Goal: Information Seeking & Learning: Learn about a topic

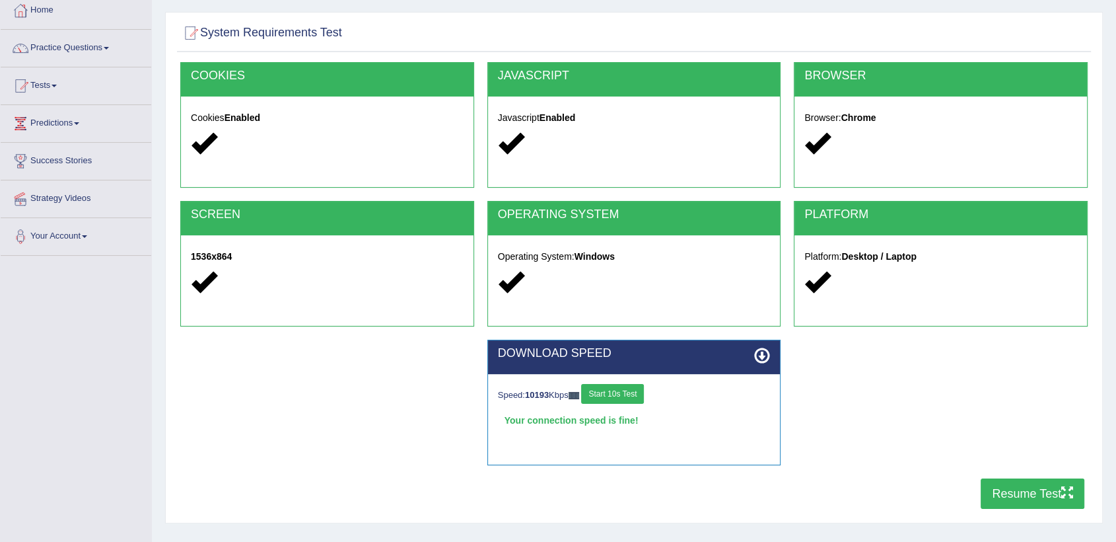
click at [1019, 495] on button "Resume Test" at bounding box center [1033, 493] width 104 height 30
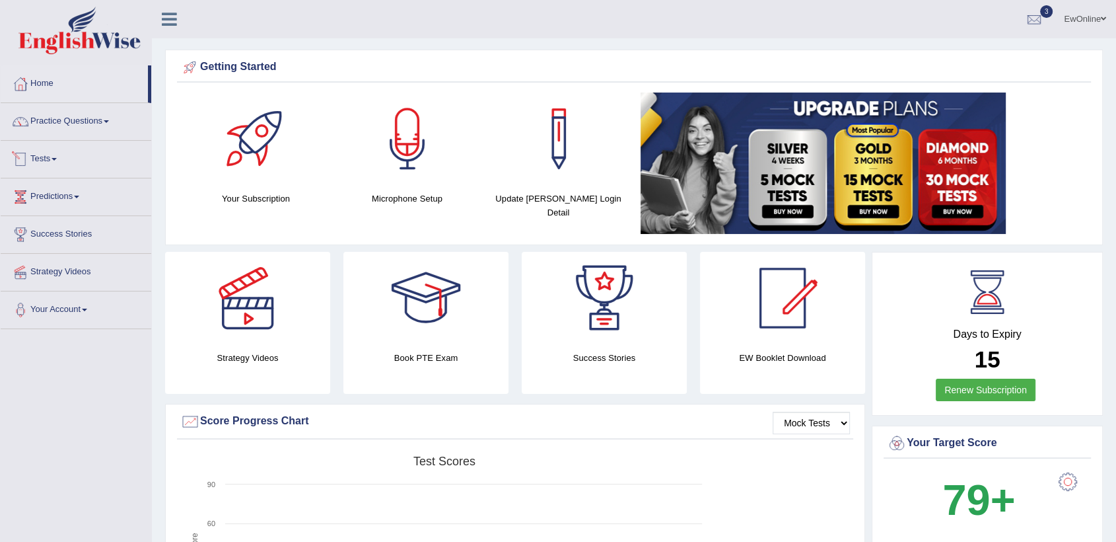
click at [55, 158] on link "Tests" at bounding box center [76, 157] width 151 height 33
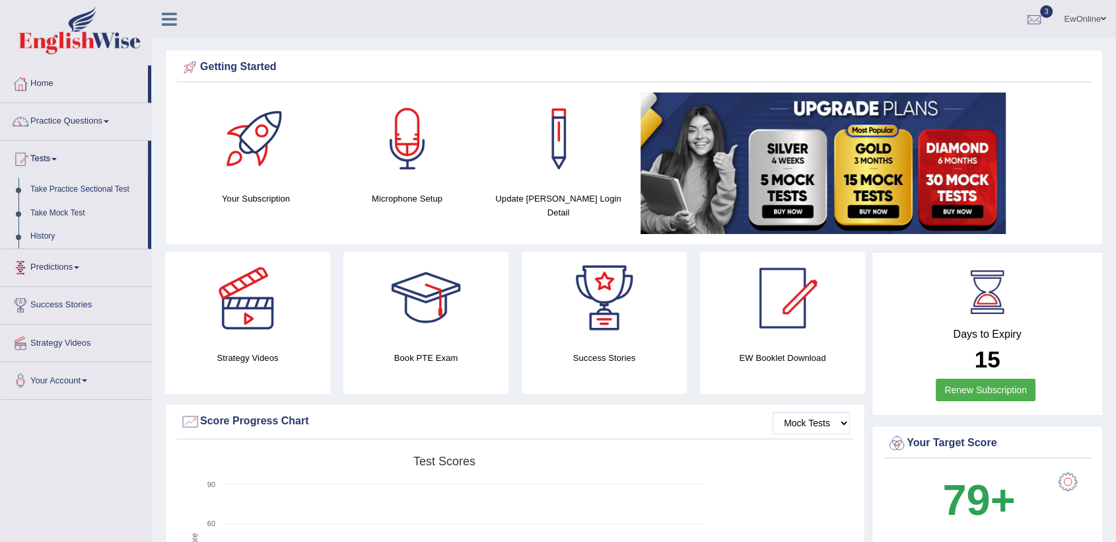
click at [40, 234] on link "History" at bounding box center [86, 237] width 124 height 24
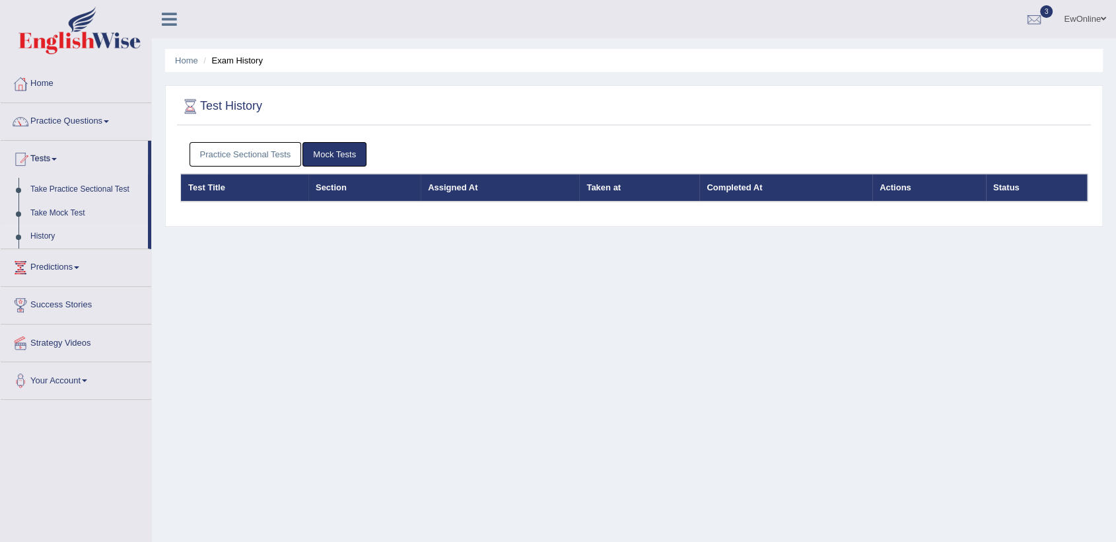
click at [226, 150] on link "Practice Sectional Tests" at bounding box center [246, 154] width 112 height 24
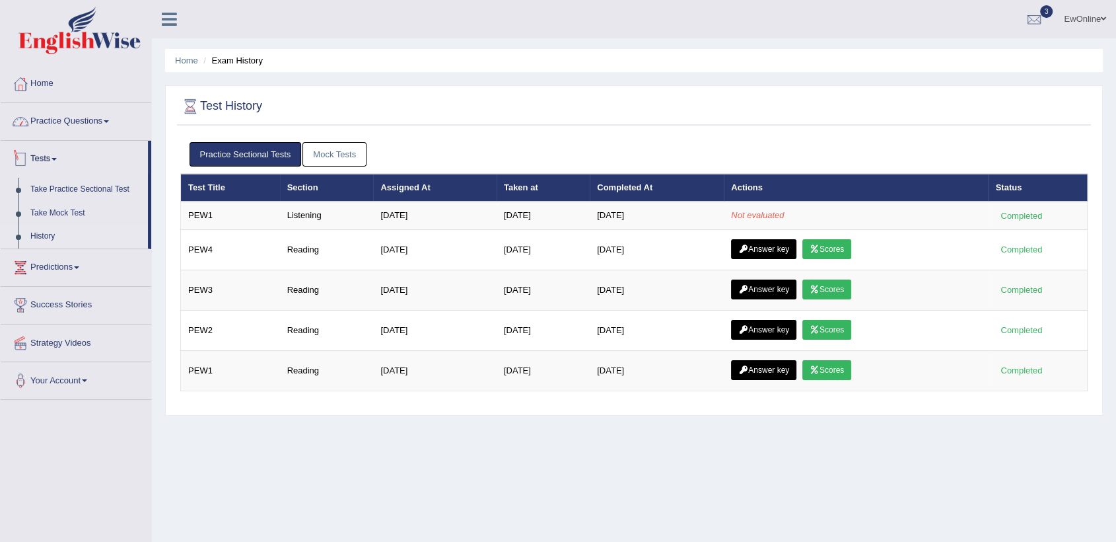
click at [85, 122] on link "Practice Questions" at bounding box center [76, 119] width 151 height 33
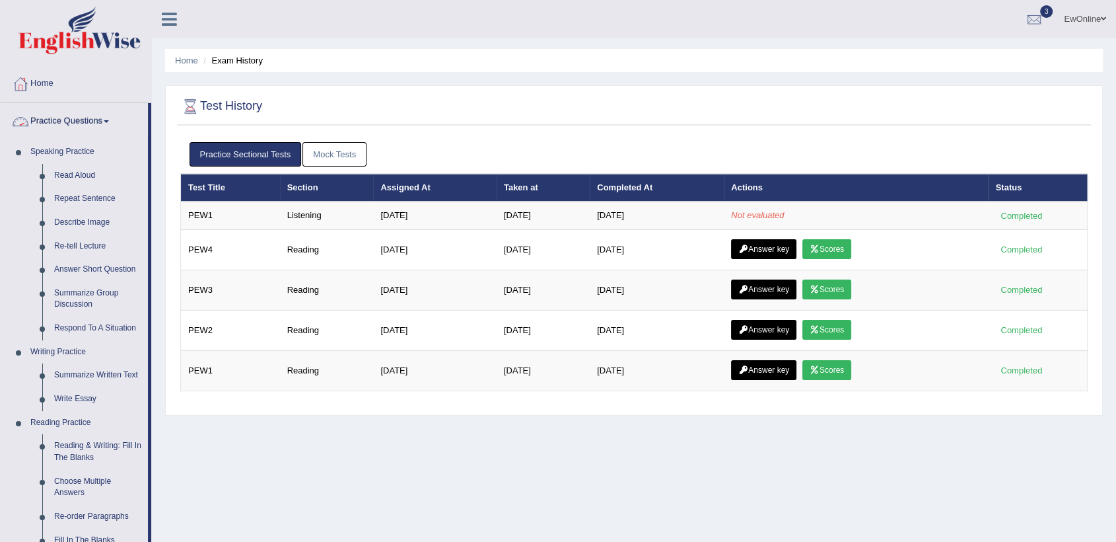
click at [111, 119] on link "Practice Questions" at bounding box center [74, 119] width 147 height 33
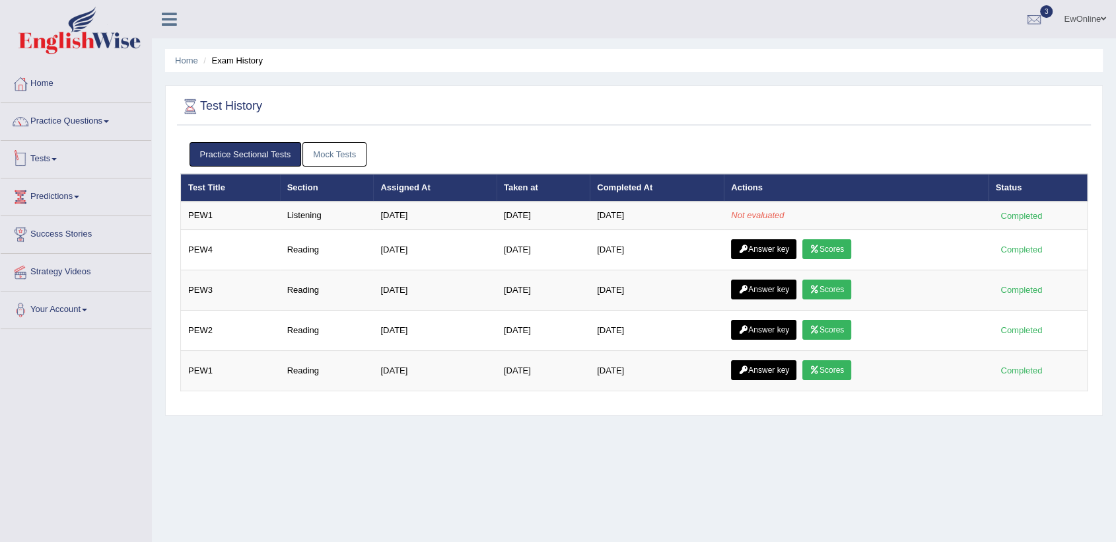
click at [55, 157] on link "Tests" at bounding box center [76, 157] width 151 height 33
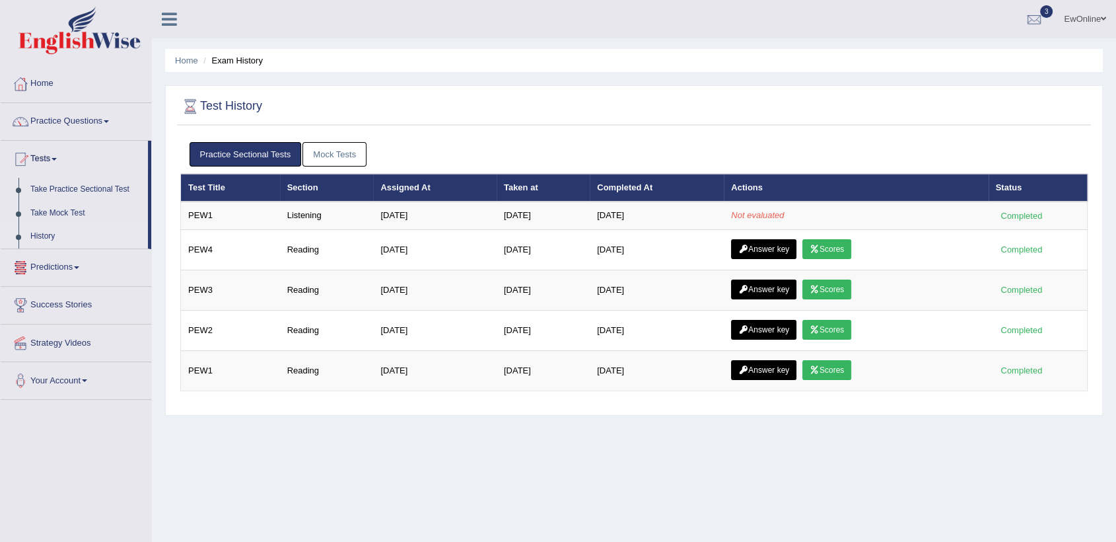
click at [46, 234] on link "History" at bounding box center [86, 237] width 124 height 24
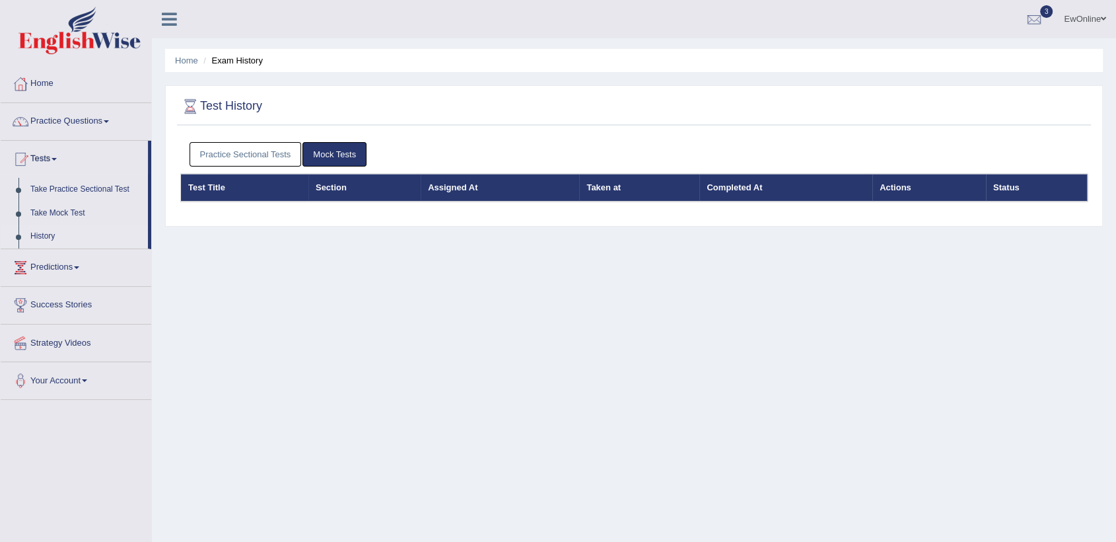
click at [252, 153] on link "Practice Sectional Tests" at bounding box center [246, 154] width 112 height 24
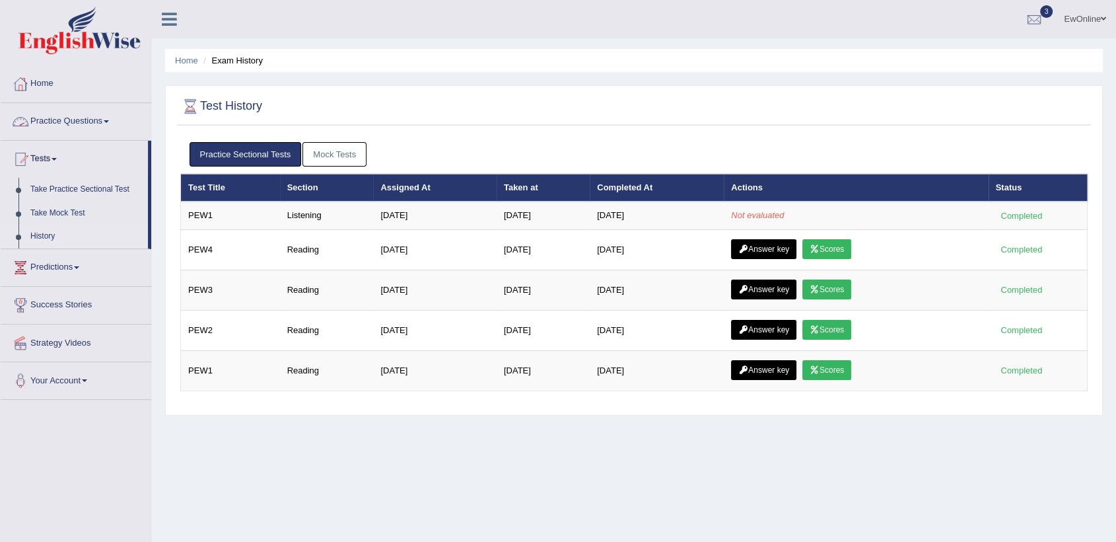
click at [92, 122] on link "Practice Questions" at bounding box center [76, 119] width 151 height 33
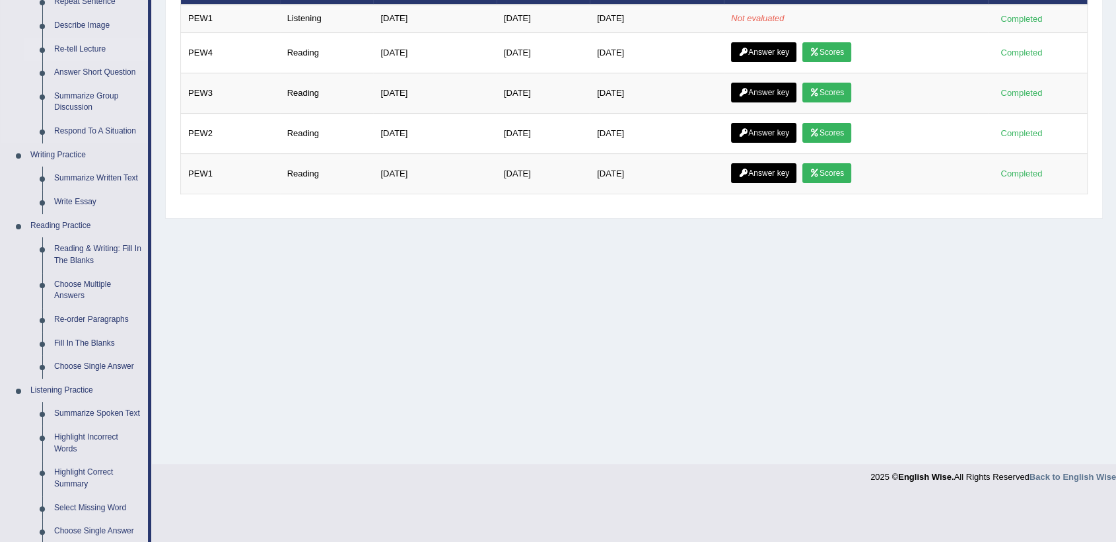
scroll to position [367, 0]
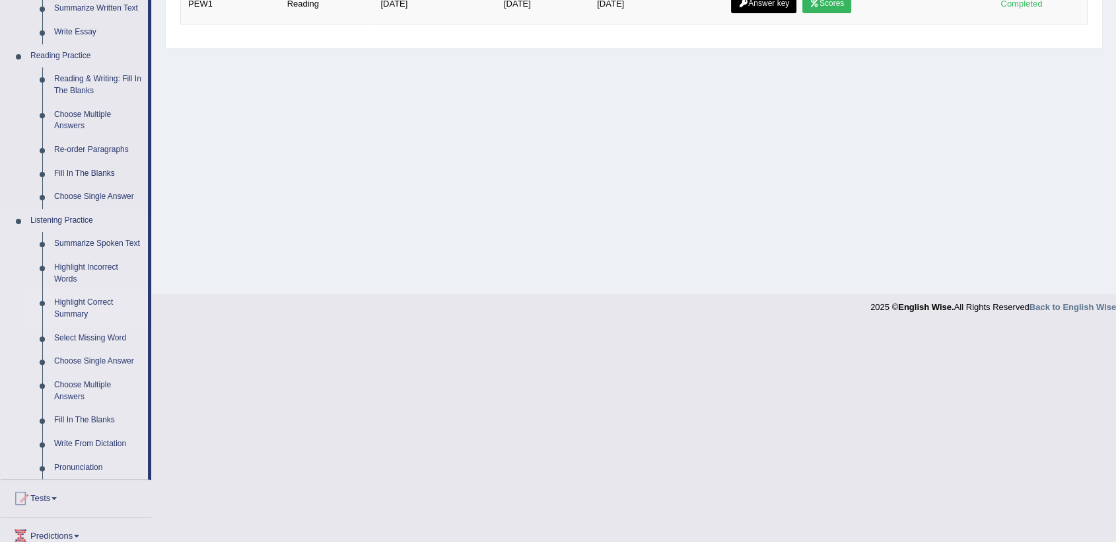
click at [68, 301] on link "Highlight Correct Summary" at bounding box center [98, 308] width 100 height 35
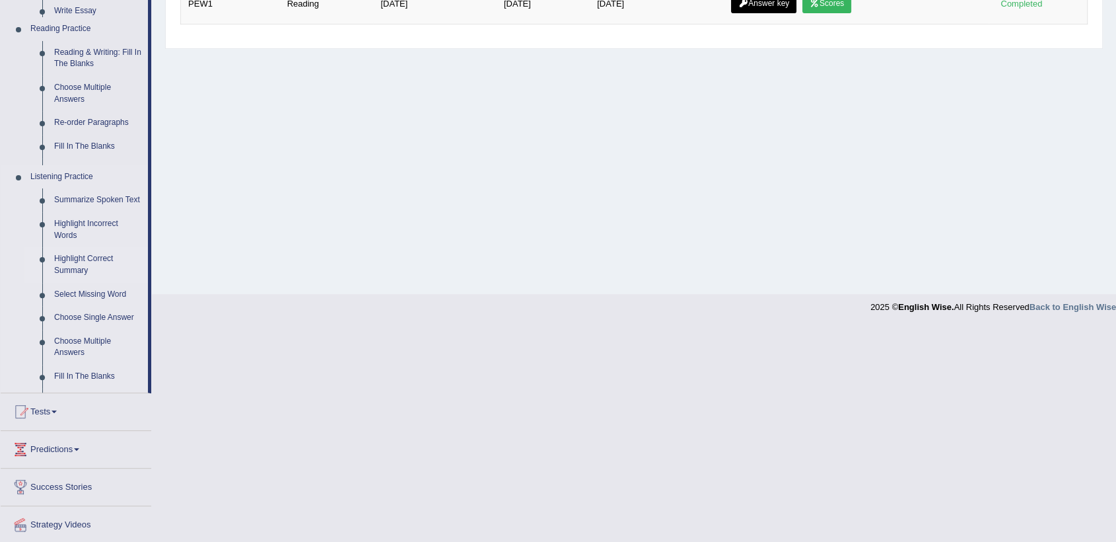
scroll to position [152, 0]
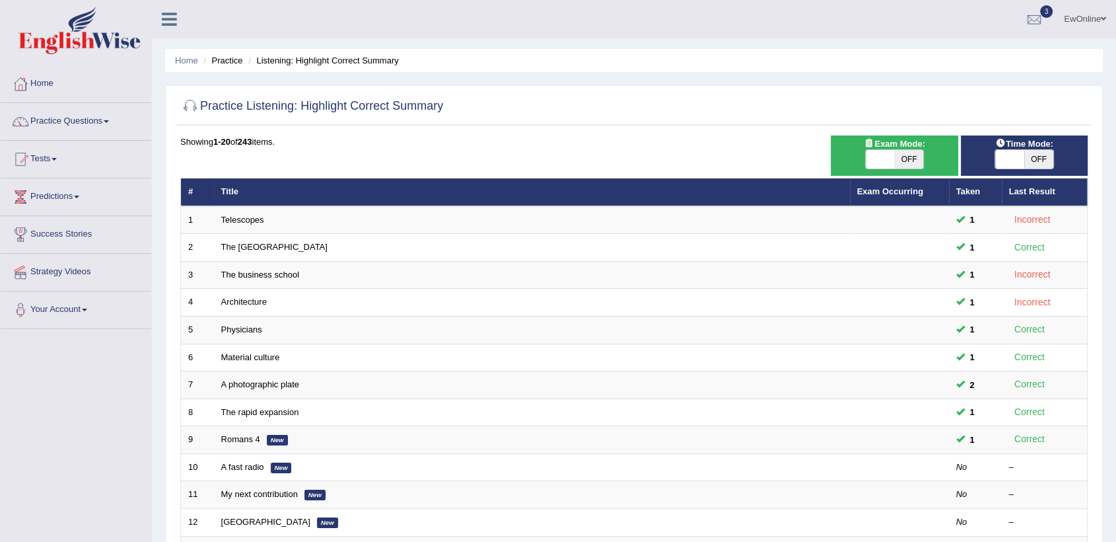
click at [909, 161] on span "OFF" at bounding box center [909, 159] width 29 height 18
checkbox input "true"
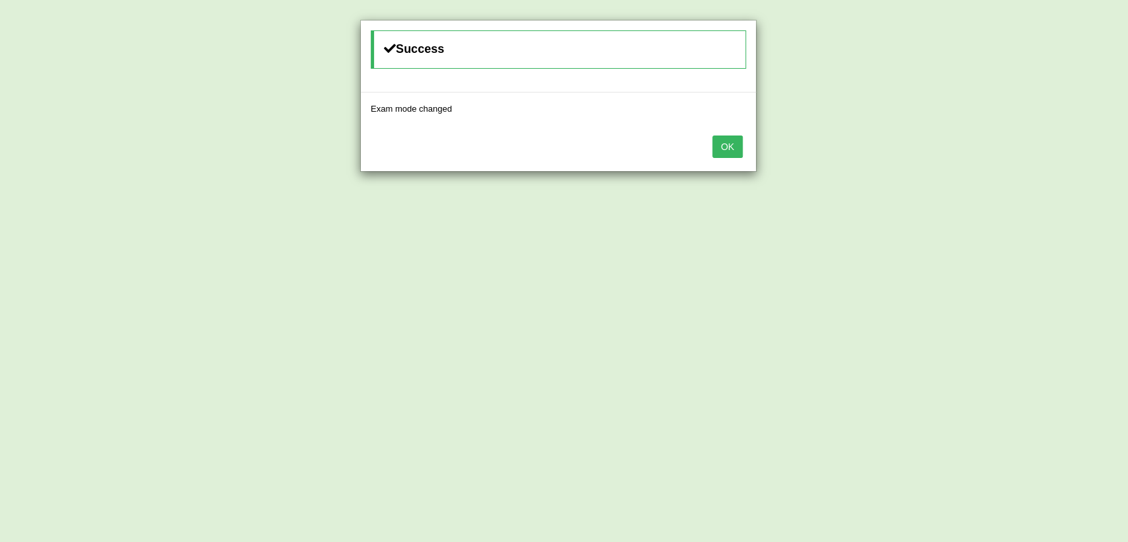
click at [727, 155] on button "OK" at bounding box center [727, 146] width 30 height 22
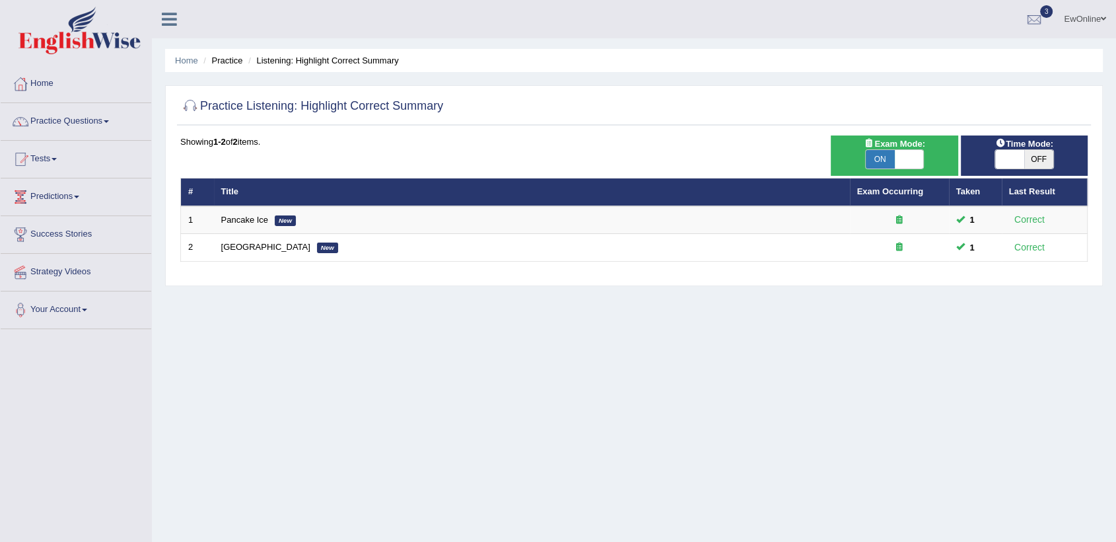
drag, startPoint x: 882, startPoint y: 163, endPoint x: 891, endPoint y: 163, distance: 9.2
click at [882, 163] on span "ON" at bounding box center [880, 159] width 29 height 18
checkbox input "false"
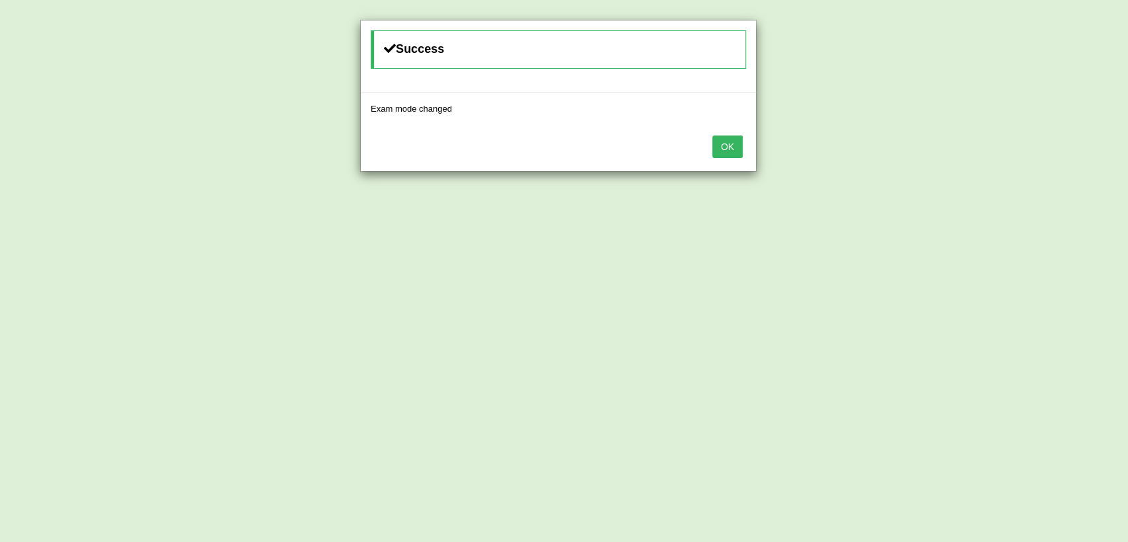
click at [725, 154] on button "OK" at bounding box center [727, 146] width 30 height 22
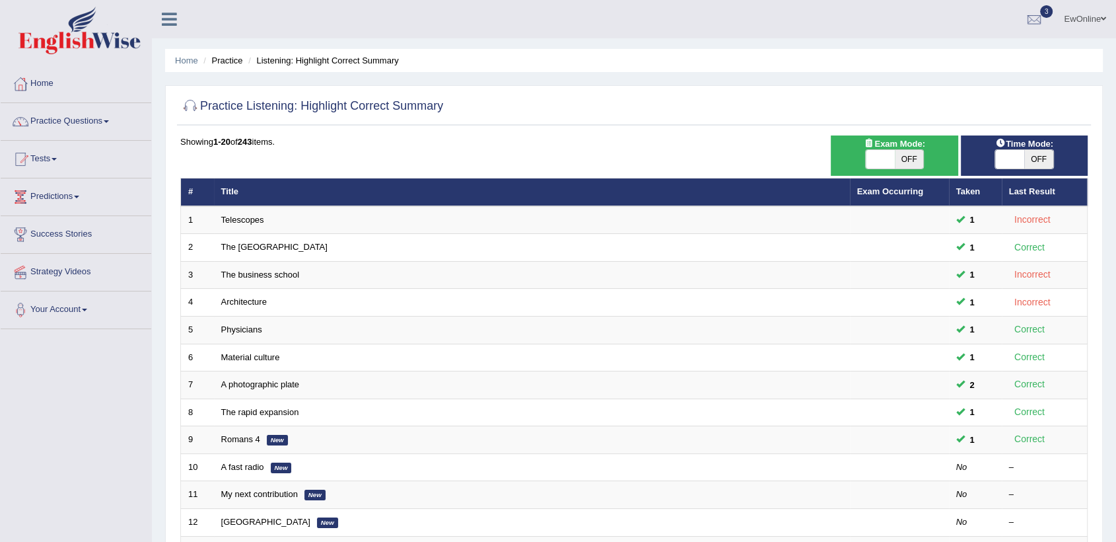
click at [1041, 159] on span "OFF" at bounding box center [1038, 159] width 29 height 18
checkbox input "true"
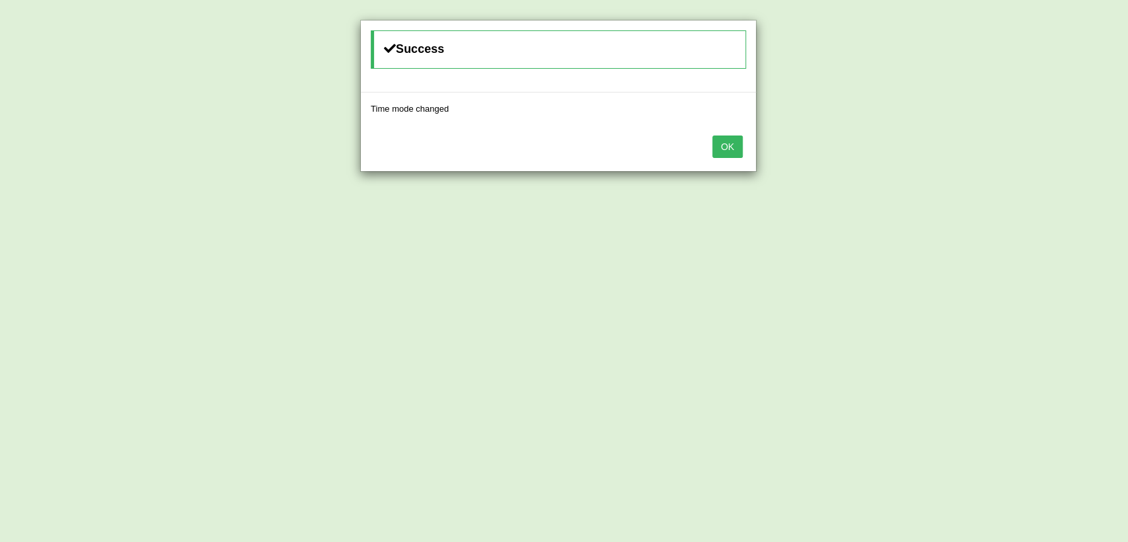
click at [732, 153] on button "OK" at bounding box center [727, 146] width 30 height 22
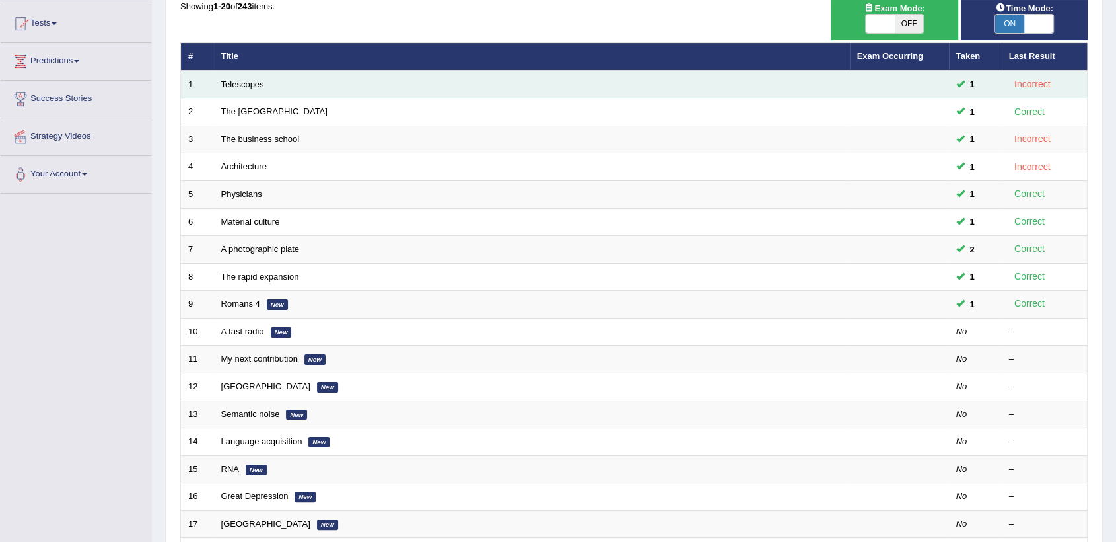
scroll to position [147, 0]
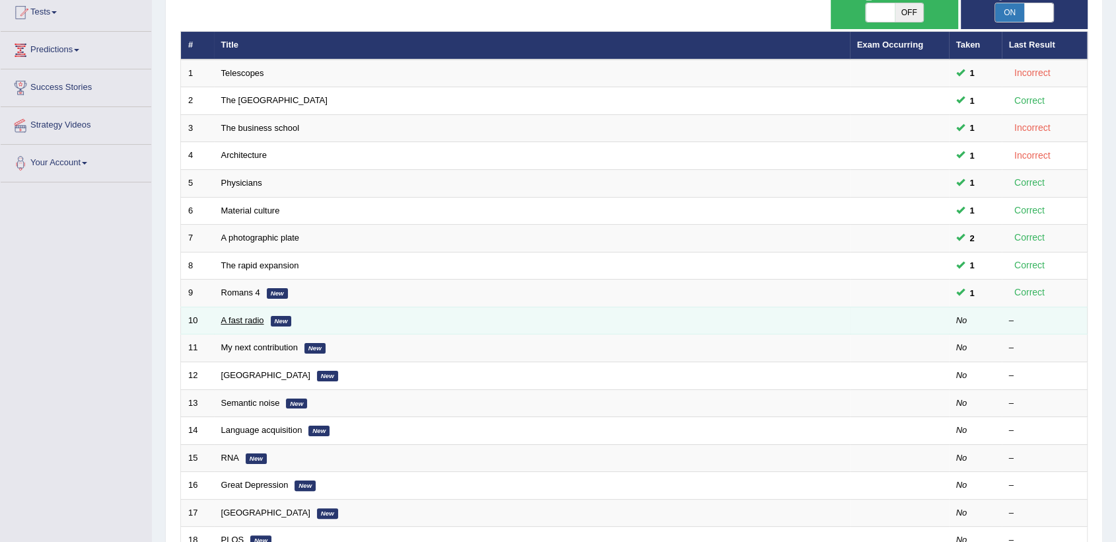
click at [240, 320] on link "A fast radio" at bounding box center [242, 320] width 43 height 10
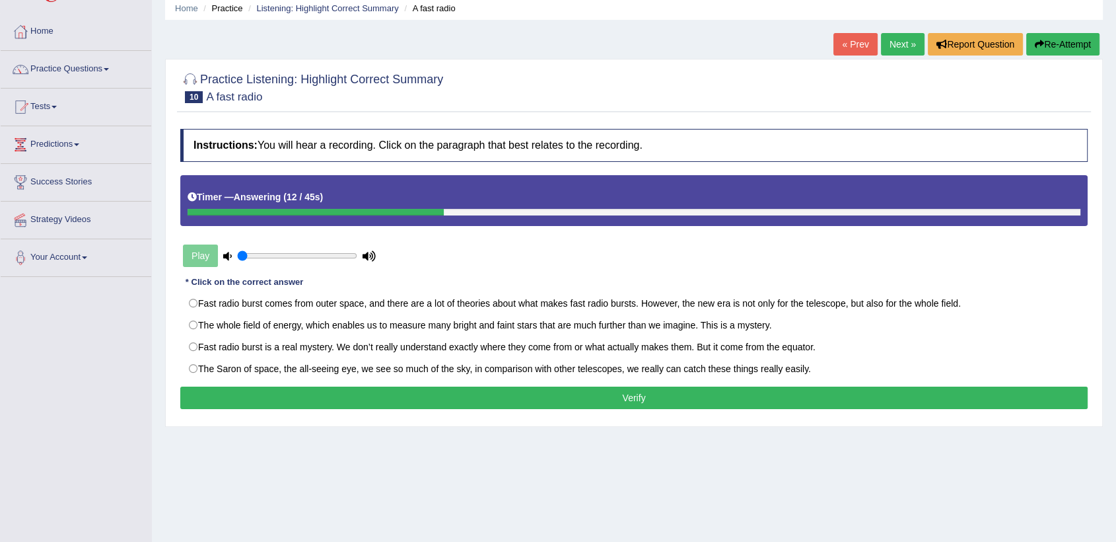
scroll to position [73, 0]
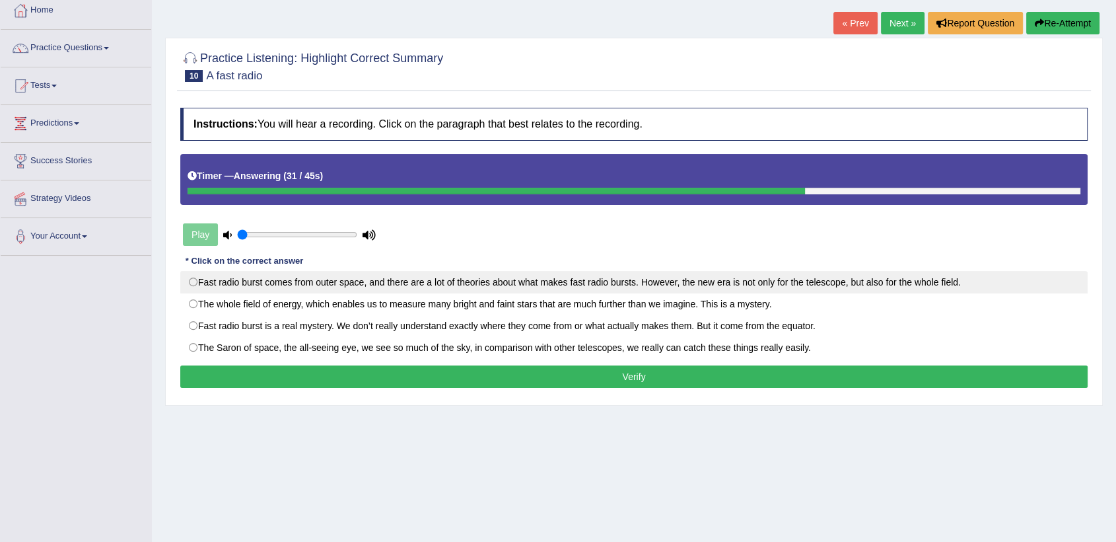
click at [192, 283] on label "Fast radio burst comes from outer space, and there are a lot of theories about …" at bounding box center [634, 282] width 908 height 22
radio input "true"
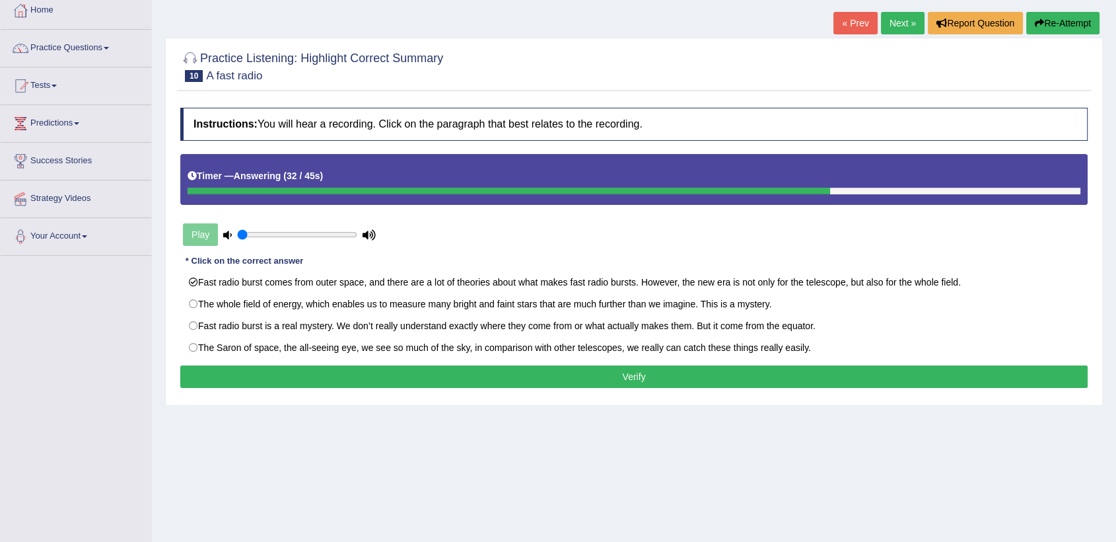
click at [616, 373] on button "Verify" at bounding box center [634, 376] width 908 height 22
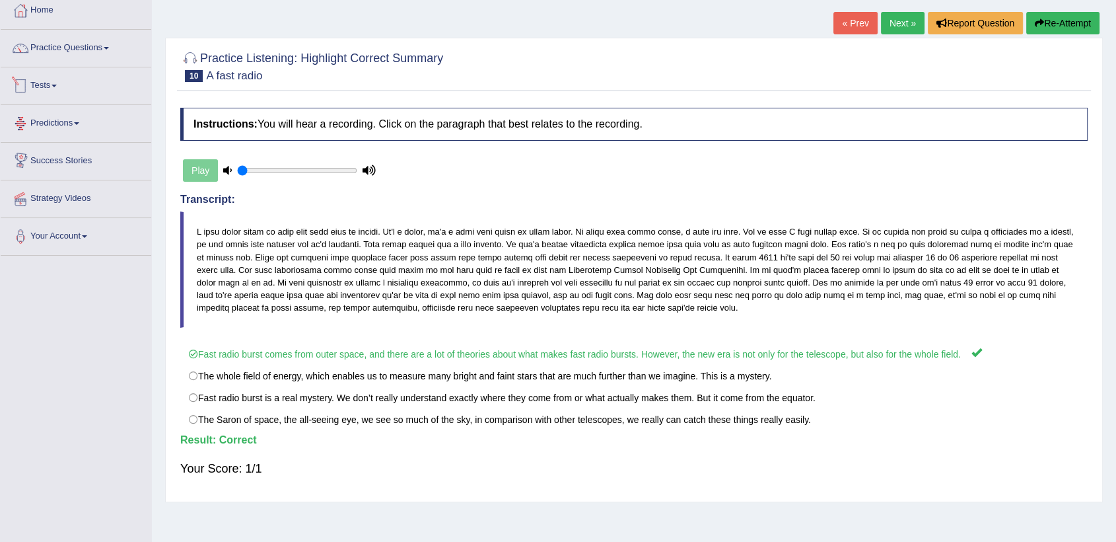
click at [45, 85] on link "Tests" at bounding box center [76, 83] width 151 height 33
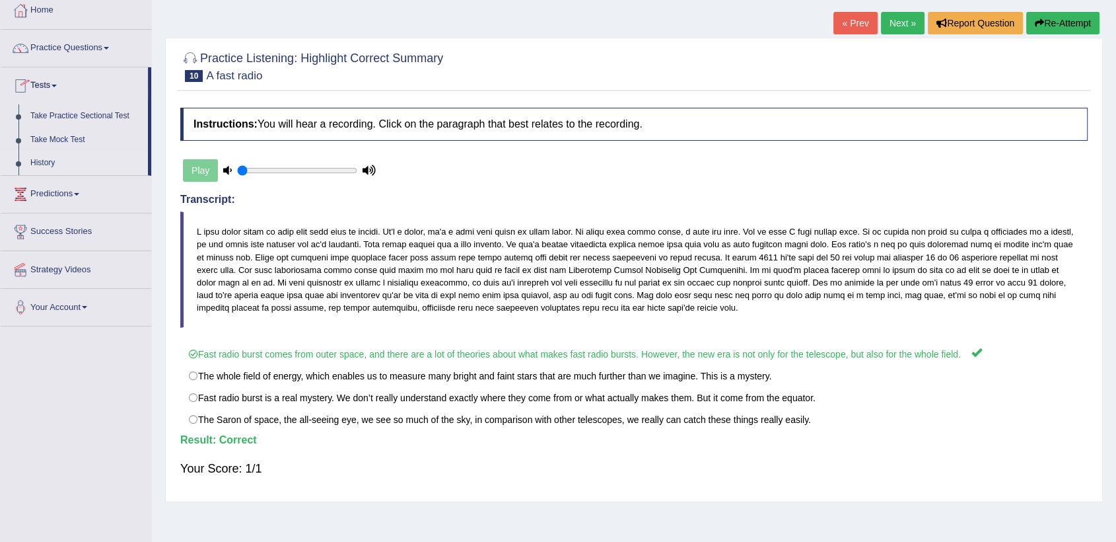
click at [46, 162] on link "History" at bounding box center [86, 163] width 124 height 24
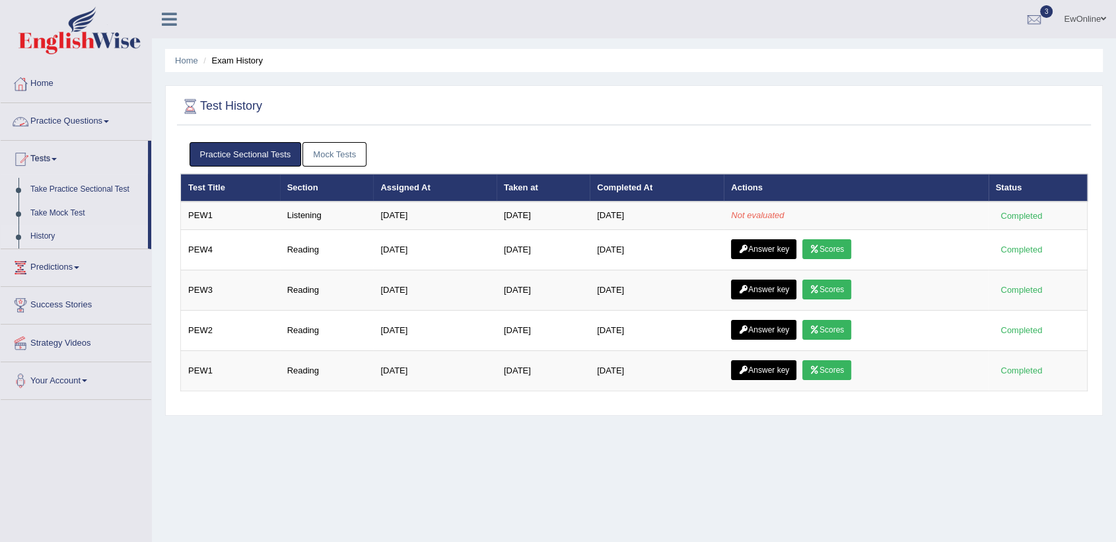
click at [52, 118] on link "Practice Questions" at bounding box center [76, 119] width 151 height 33
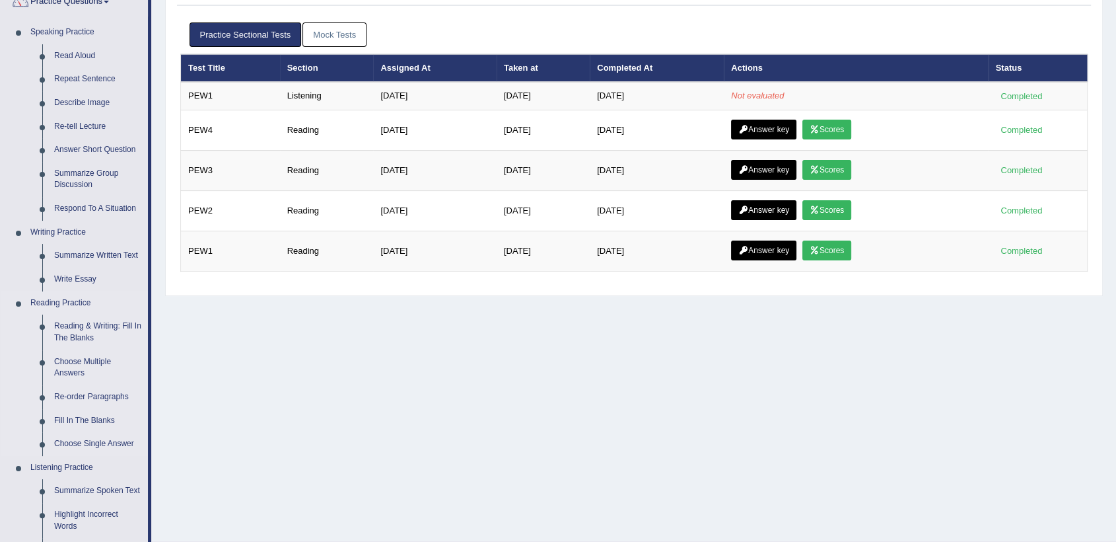
scroll to position [367, 0]
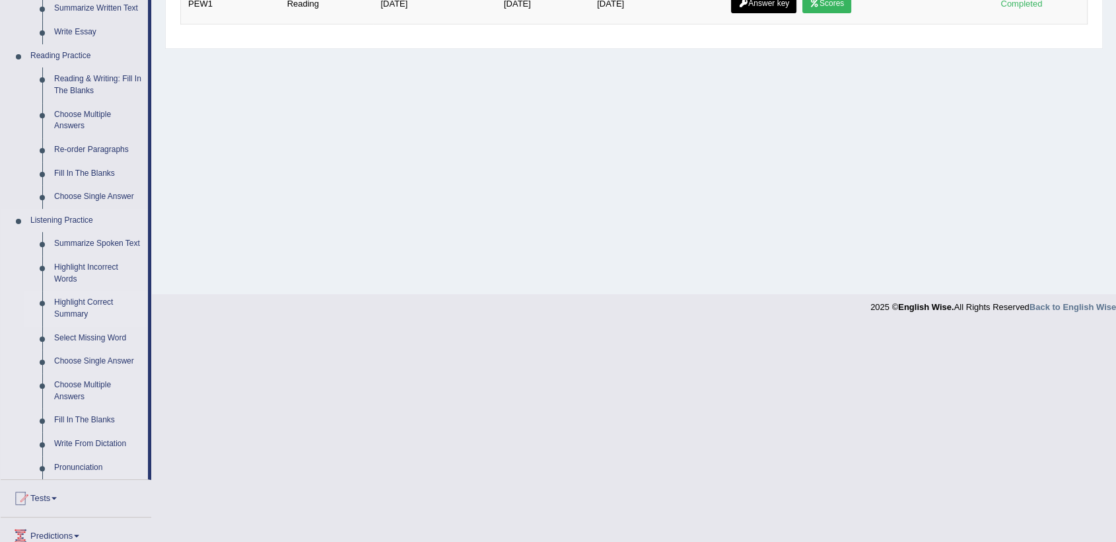
click at [64, 303] on link "Highlight Correct Summary" at bounding box center [98, 308] width 100 height 35
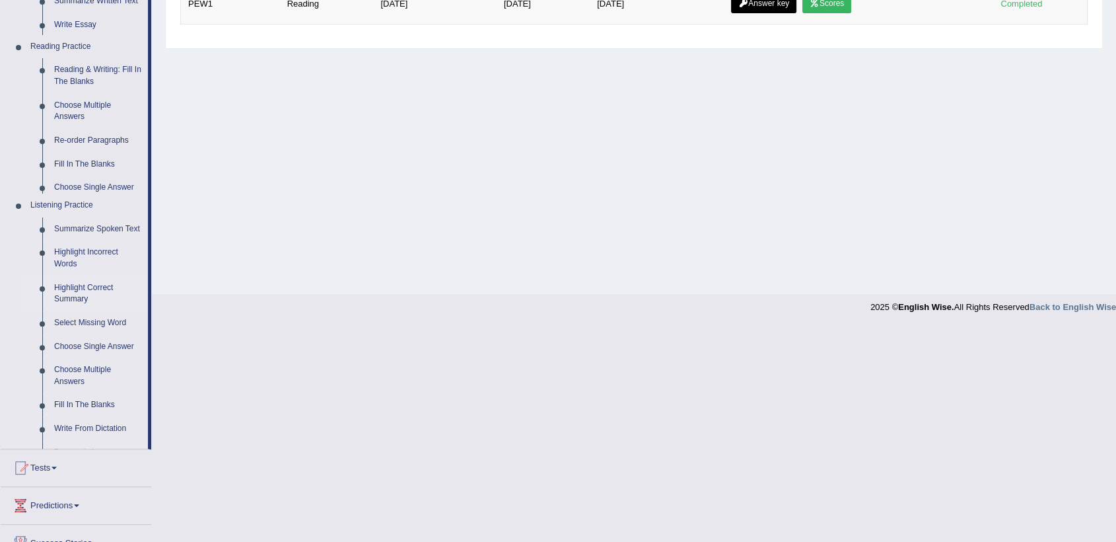
scroll to position [152, 0]
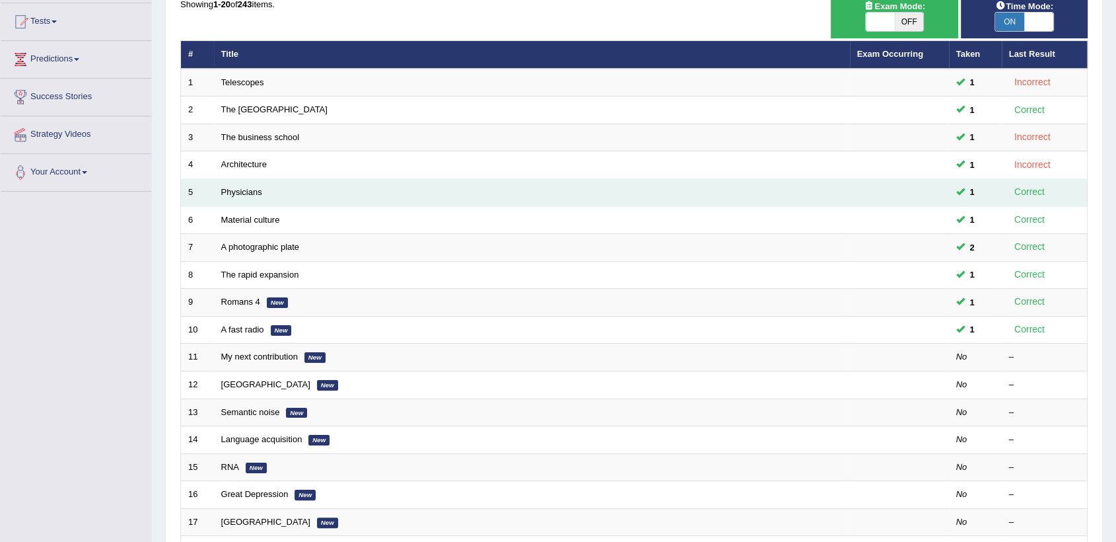
scroll to position [147, 0]
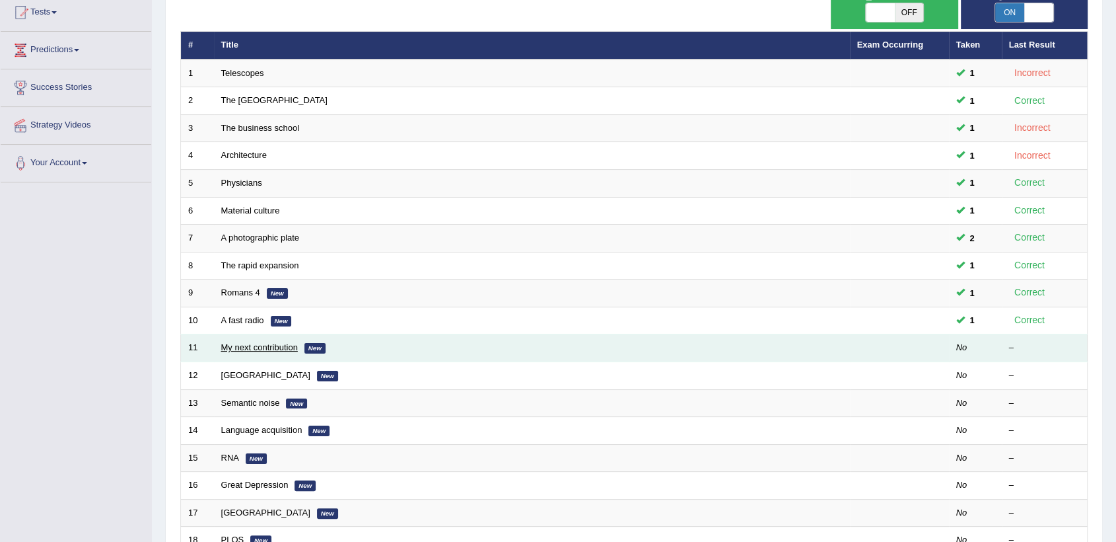
click at [268, 347] on link "My next contribution" at bounding box center [259, 347] width 77 height 10
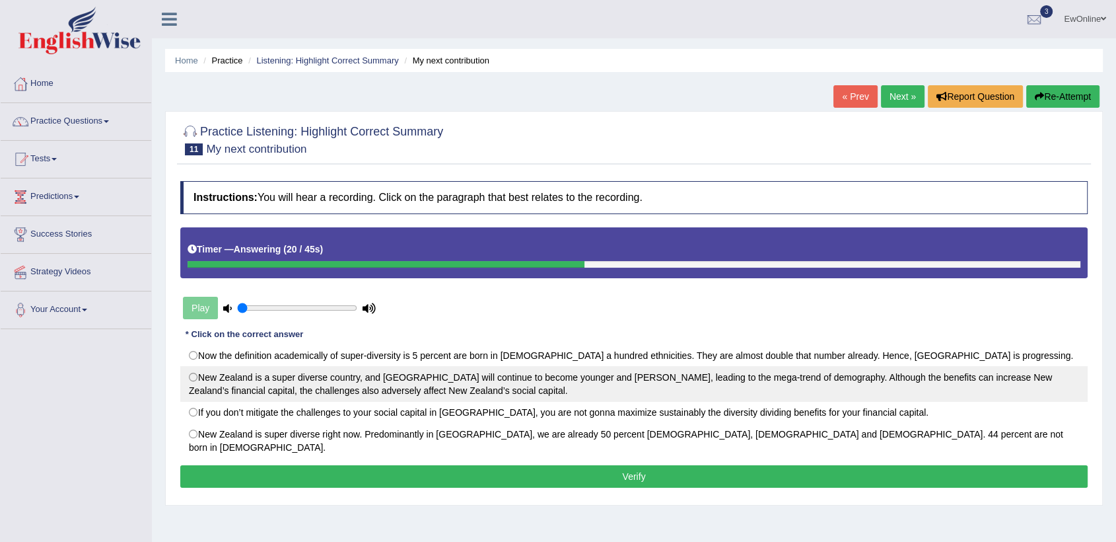
click at [193, 375] on label "New Zealand is a super diverse country, and Auckland will continue to become yo…" at bounding box center [634, 384] width 908 height 36
radio input "true"
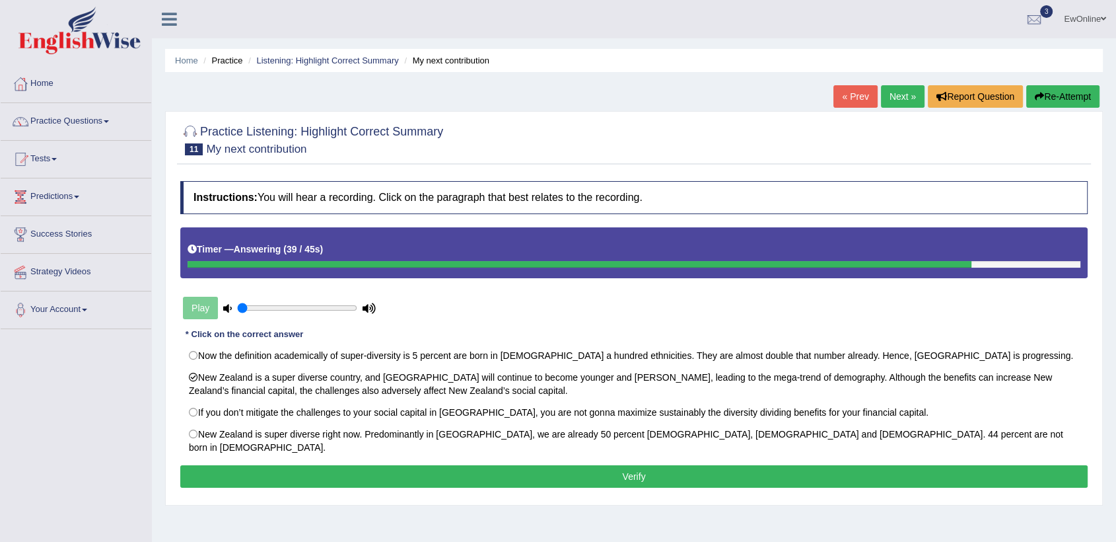
click at [640, 465] on button "Verify" at bounding box center [634, 476] width 908 height 22
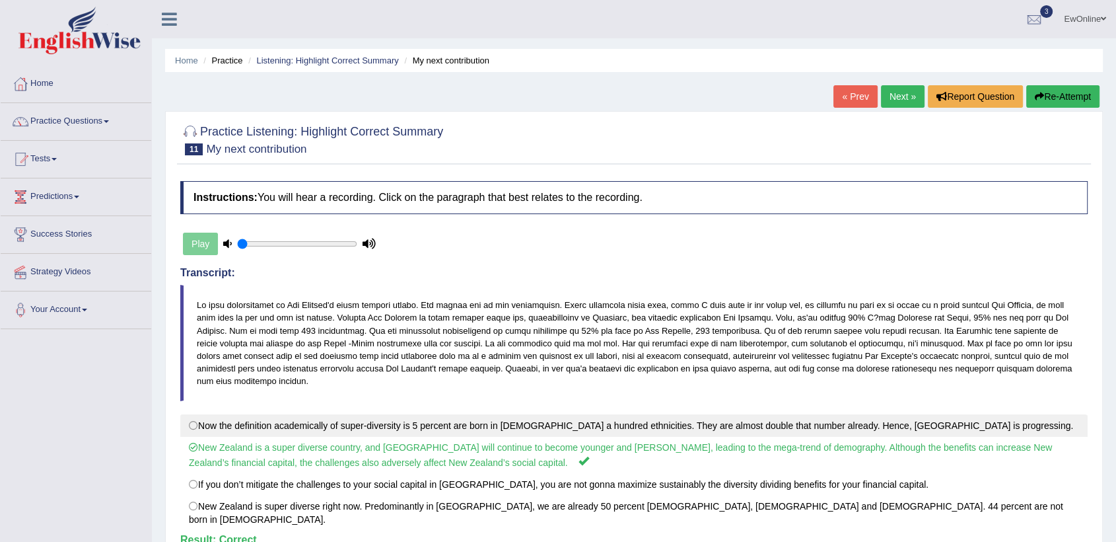
scroll to position [73, 0]
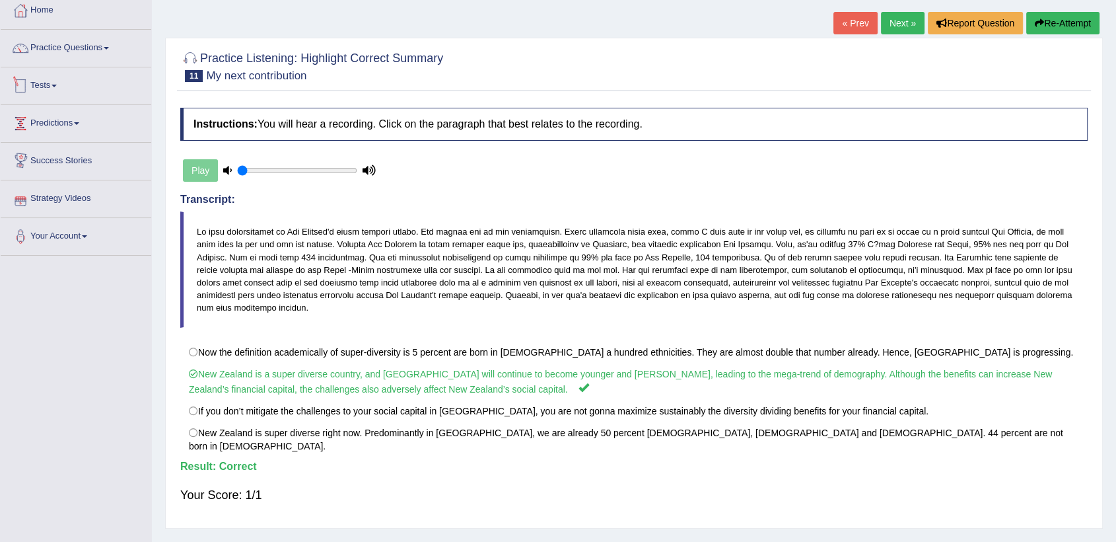
click link "Tests"
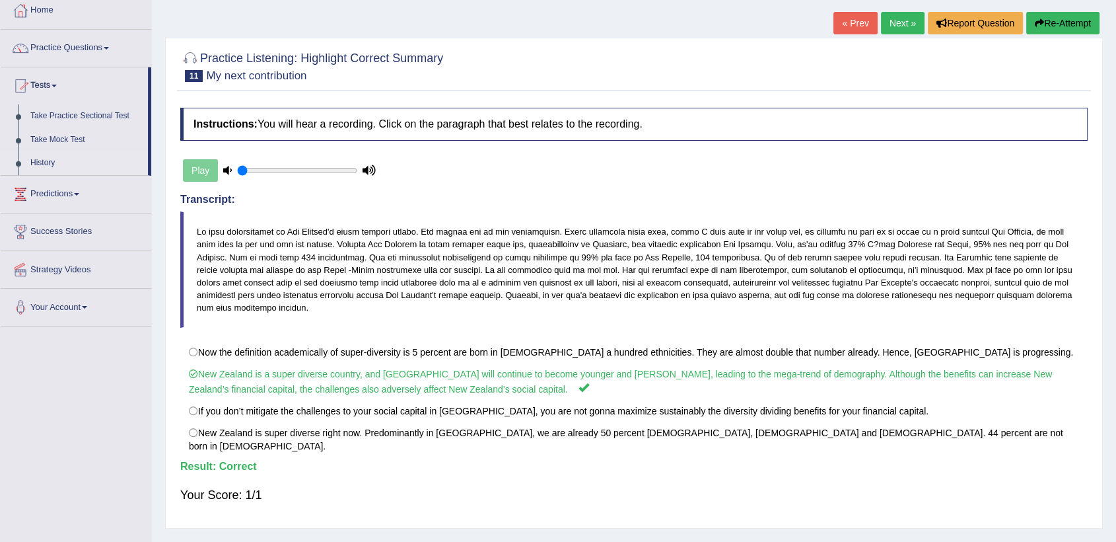
click link "History"
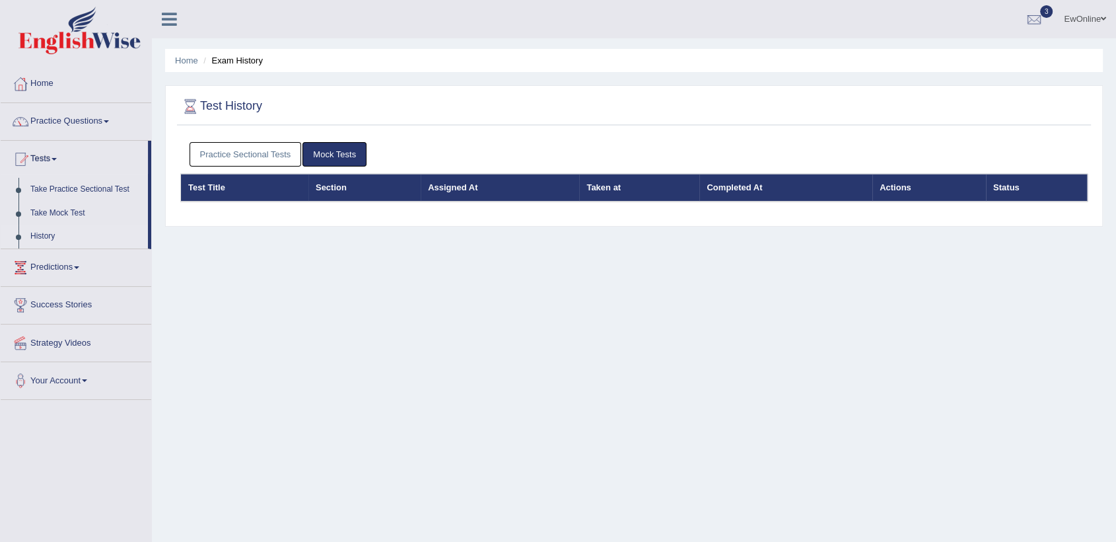
click at [227, 151] on link "Practice Sectional Tests" at bounding box center [246, 154] width 112 height 24
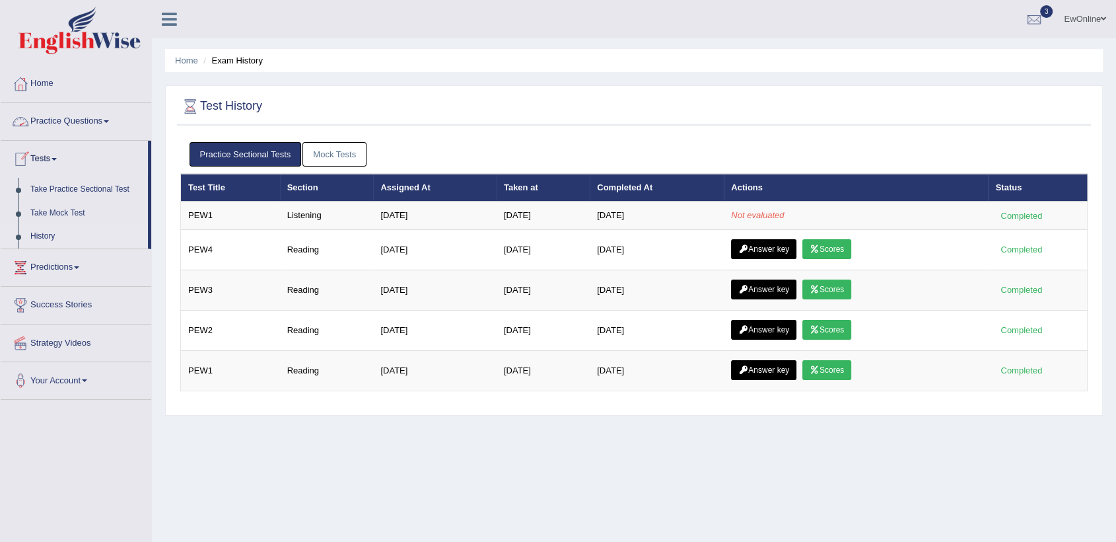
click at [61, 120] on link "Practice Questions" at bounding box center [76, 119] width 151 height 33
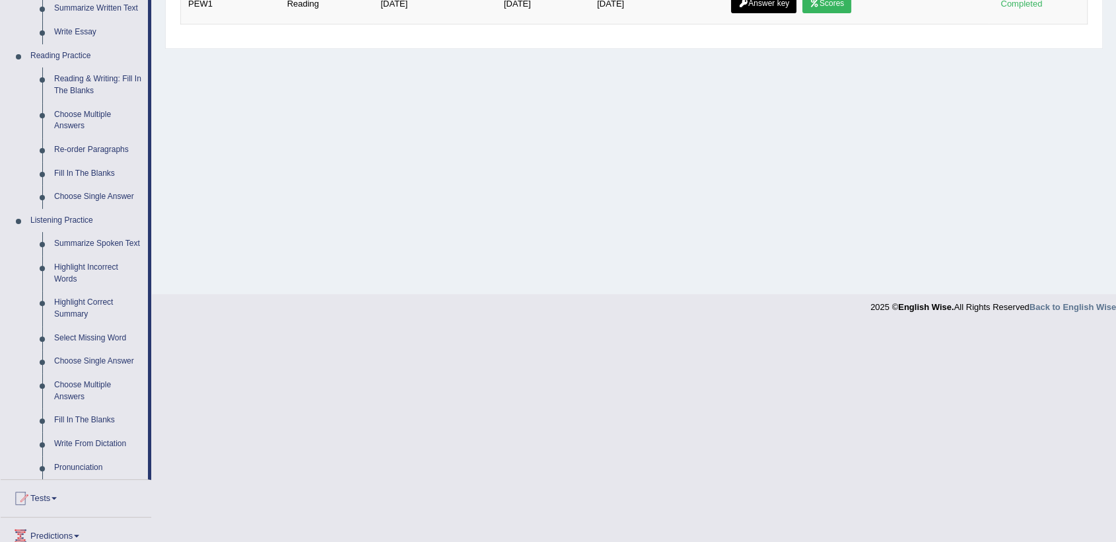
scroll to position [440, 0]
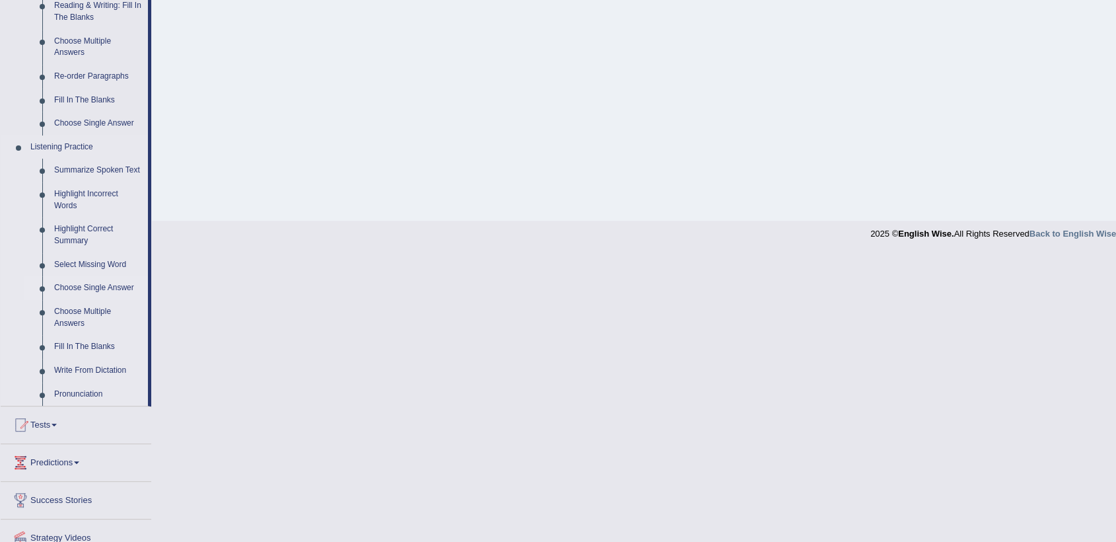
click at [75, 286] on link "Choose Single Answer" at bounding box center [98, 288] width 100 height 24
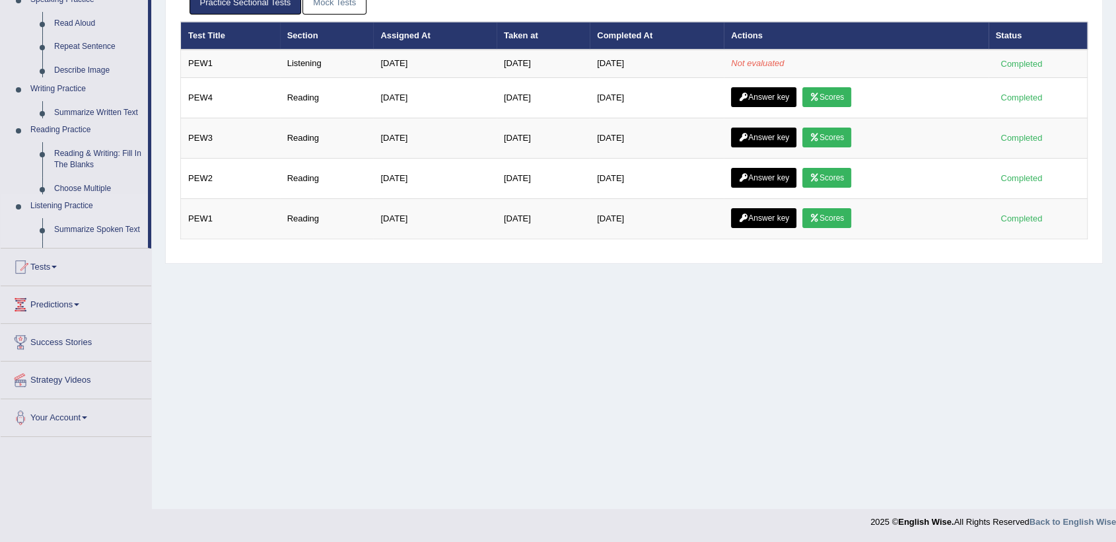
scroll to position [152, 0]
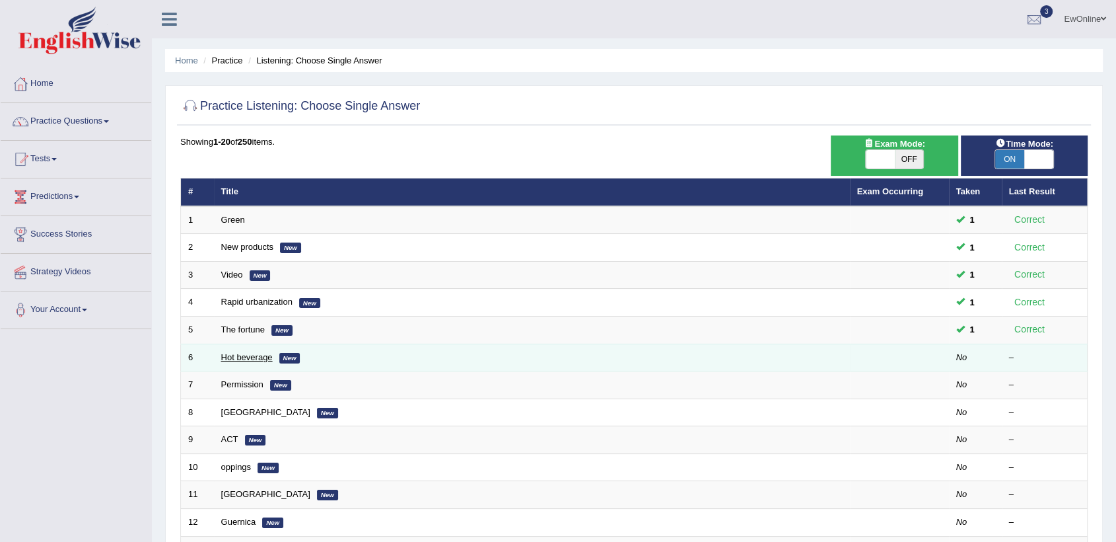
click at [243, 355] on link "Hot beverage" at bounding box center [247, 357] width 52 height 10
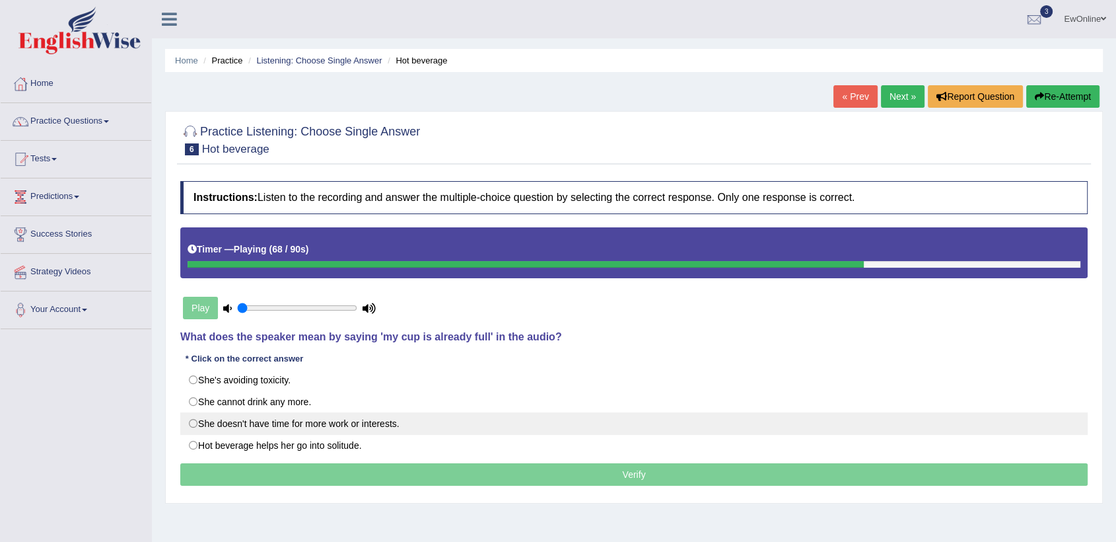
click at [193, 423] on label "She doesn't have time for more work or interests." at bounding box center [634, 423] width 908 height 22
radio input "true"
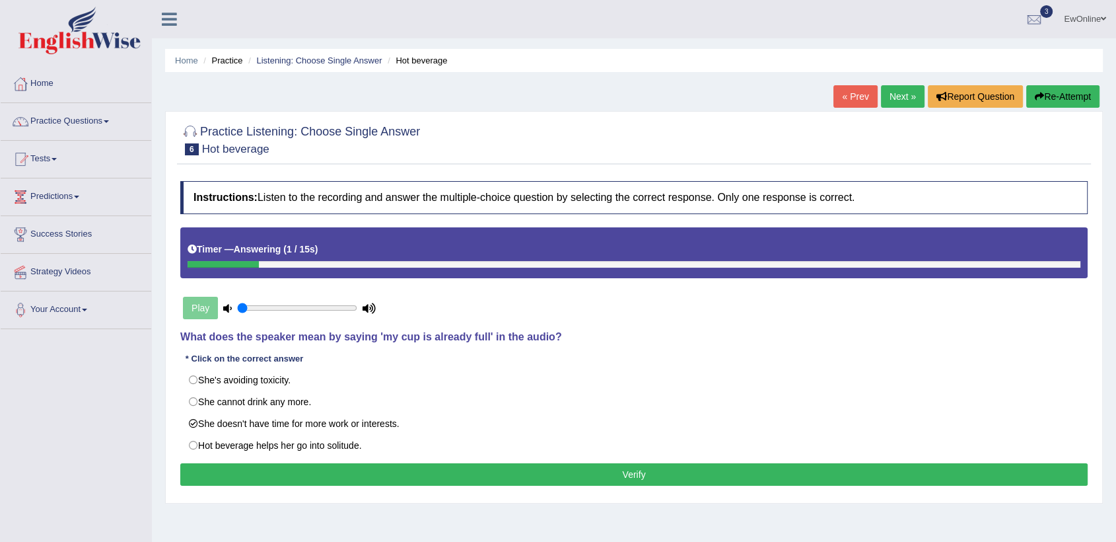
click at [623, 480] on button "Verify" at bounding box center [634, 474] width 908 height 22
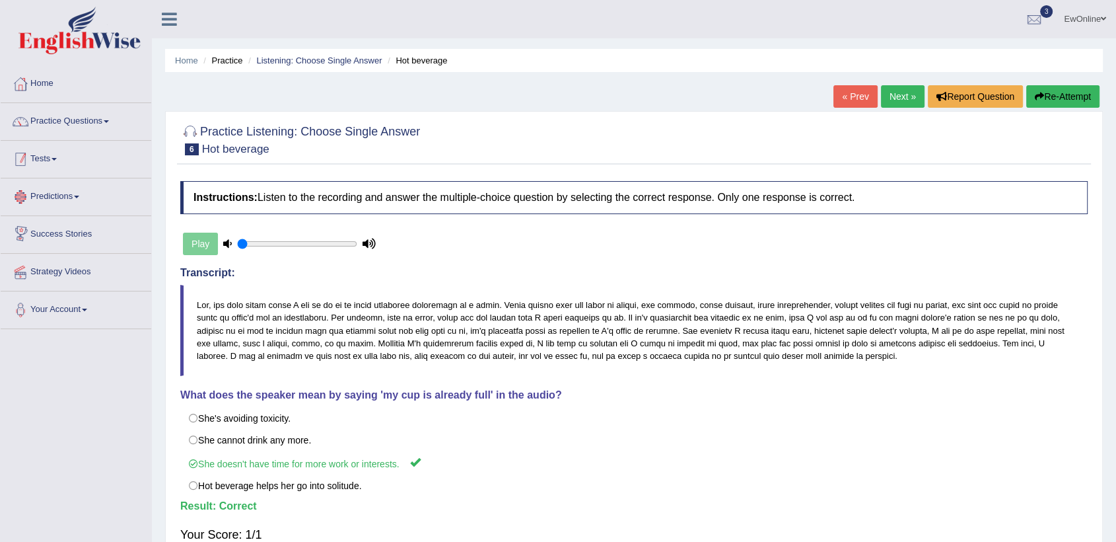
click at [44, 160] on link "Tests" at bounding box center [76, 157] width 151 height 33
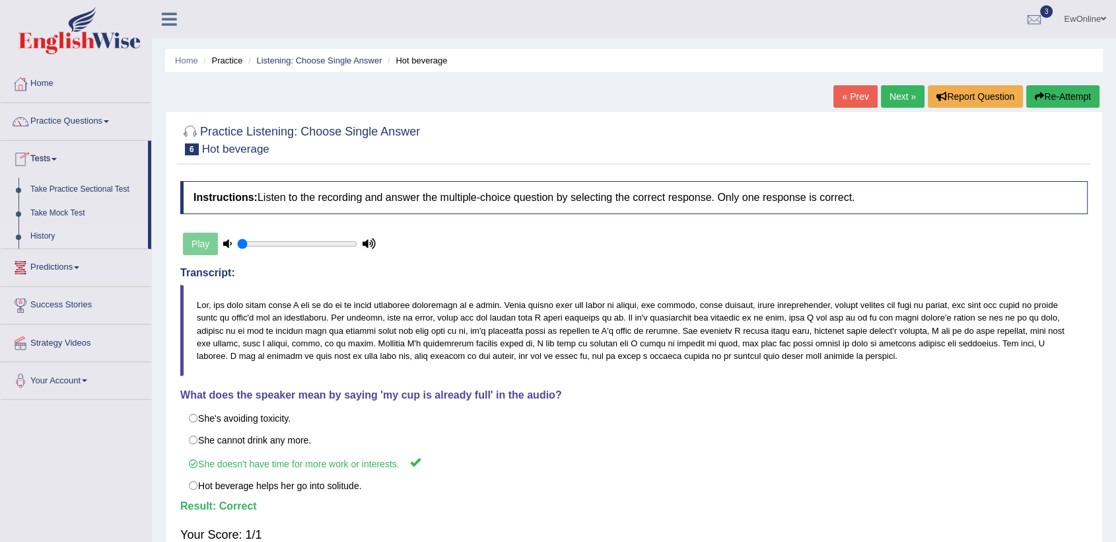
click at [39, 237] on link "History" at bounding box center [86, 237] width 124 height 24
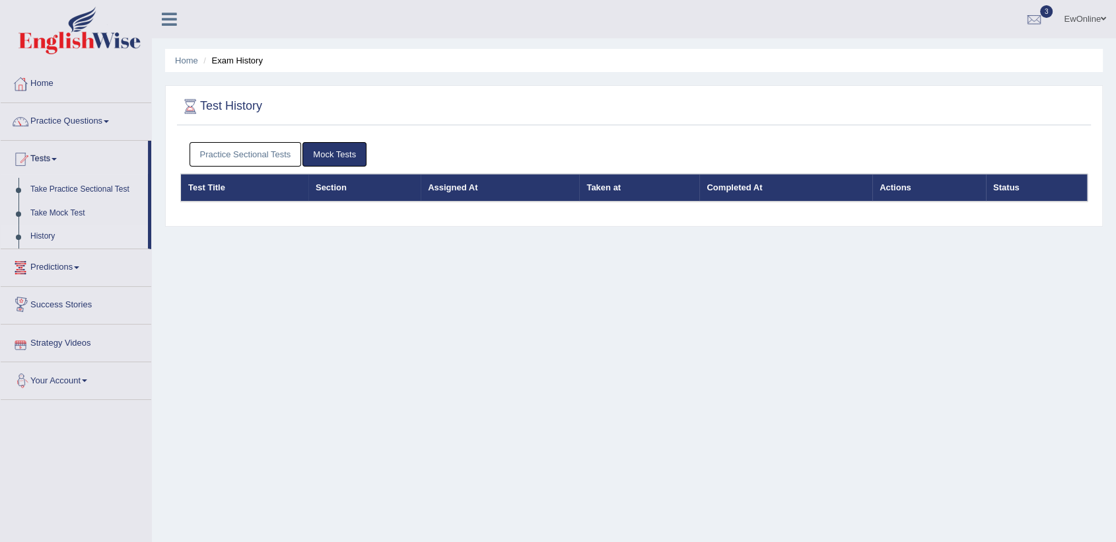
click at [232, 158] on link "Practice Sectional Tests" at bounding box center [246, 154] width 112 height 24
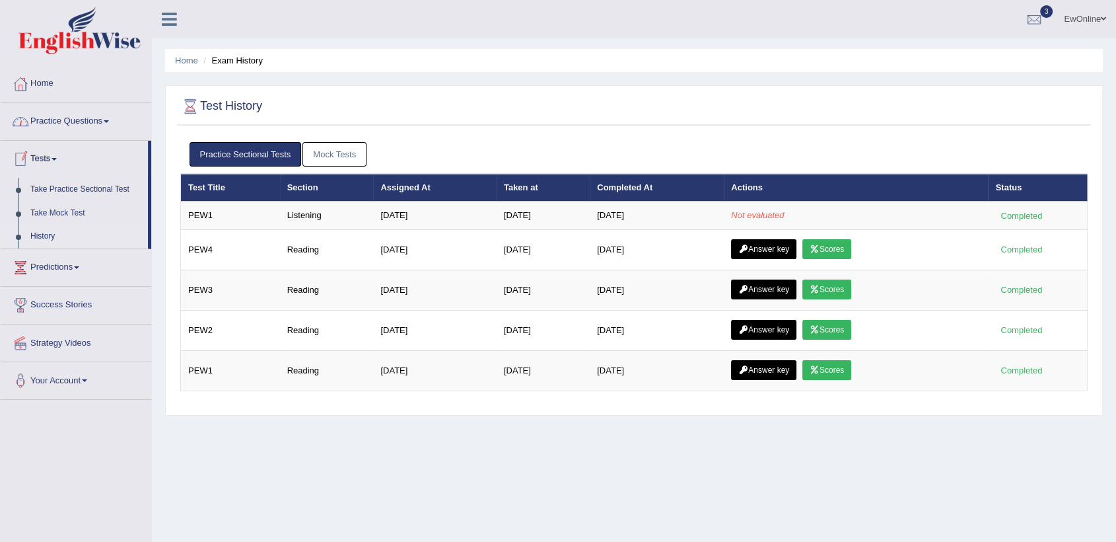
click at [74, 121] on link "Practice Questions" at bounding box center [76, 119] width 151 height 33
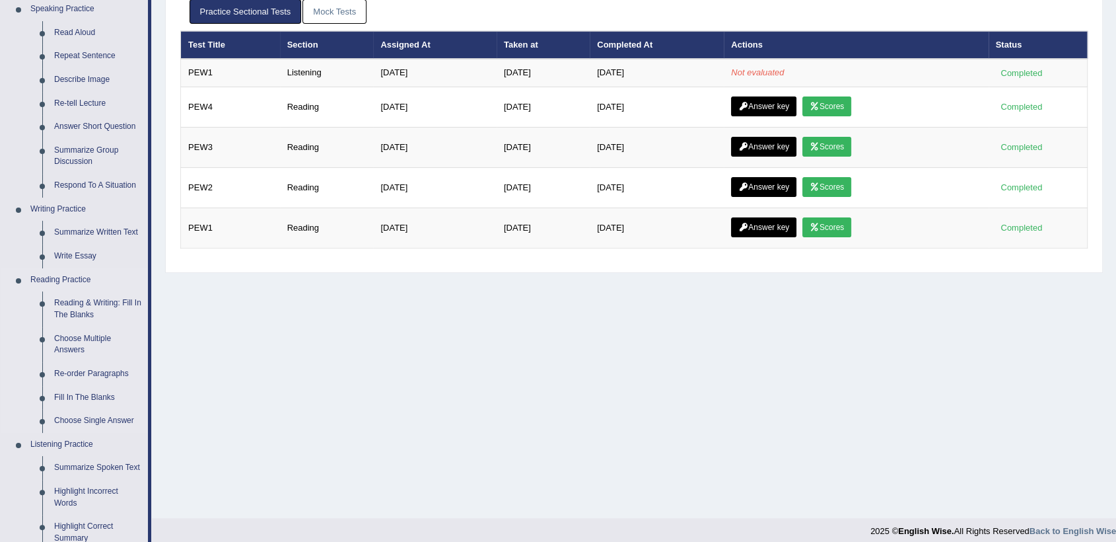
scroll to position [367, 0]
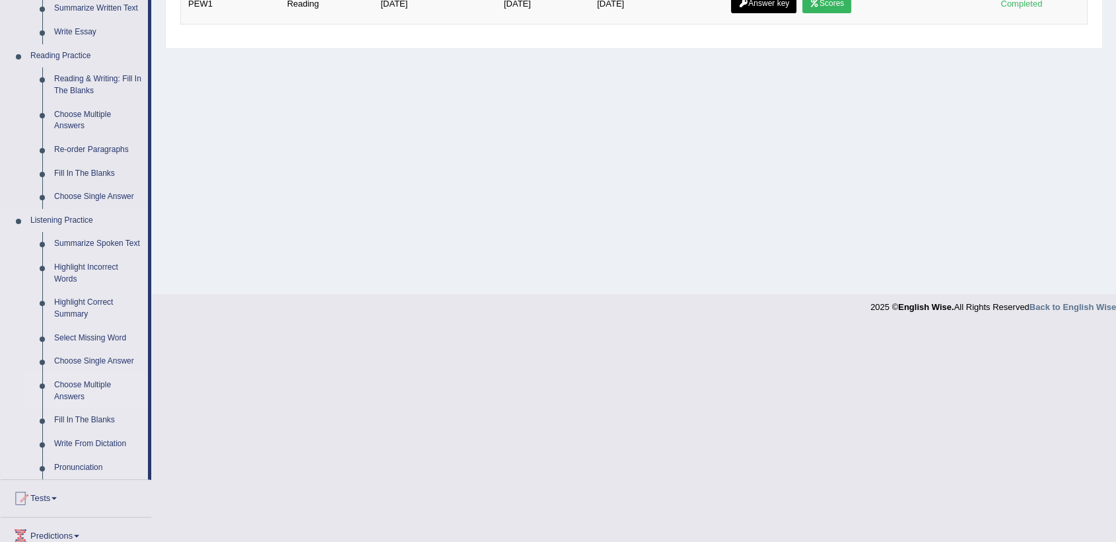
click at [81, 383] on link "Choose Multiple Answers" at bounding box center [98, 390] width 100 height 35
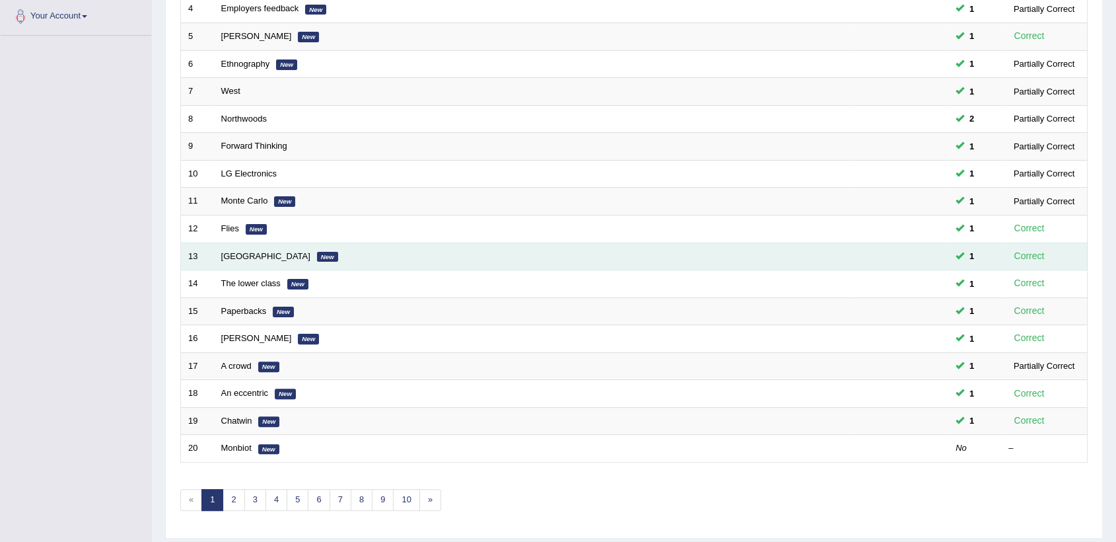
scroll to position [332, 0]
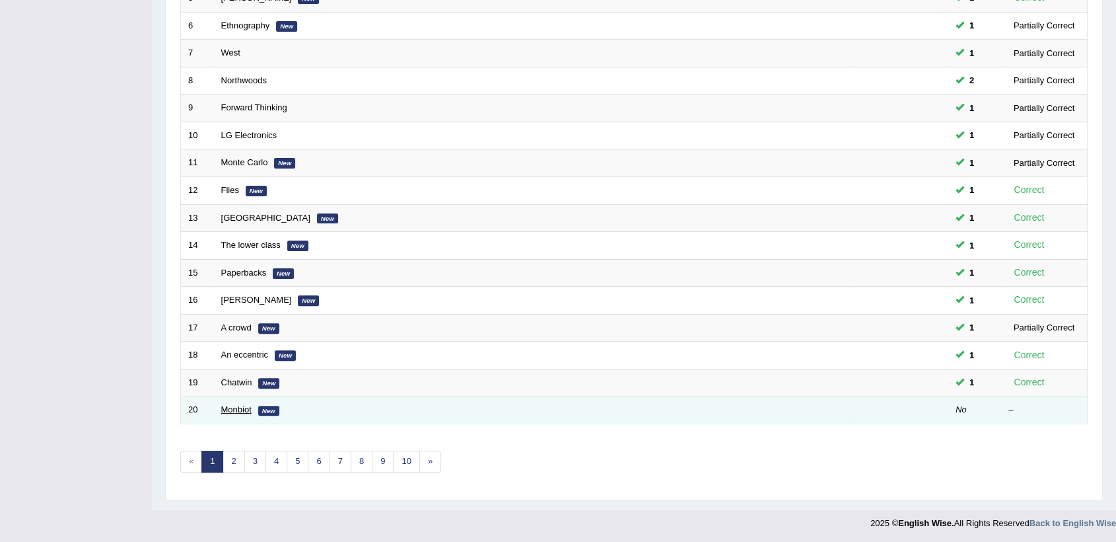
click at [236, 408] on link "Monbiot" at bounding box center [236, 409] width 30 height 10
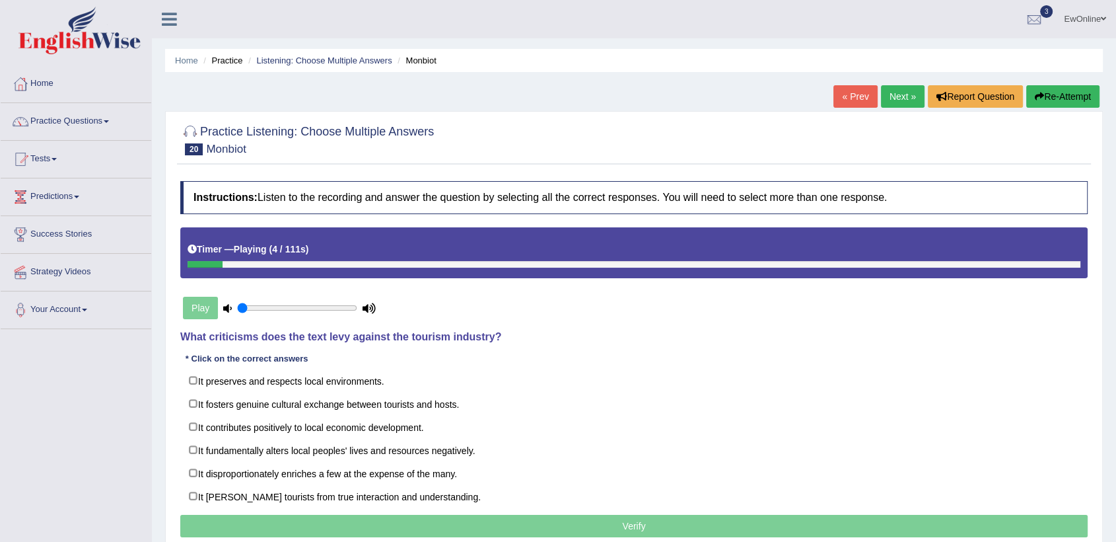
click at [1069, 98] on button "Re-Attempt" at bounding box center [1062, 96] width 73 height 22
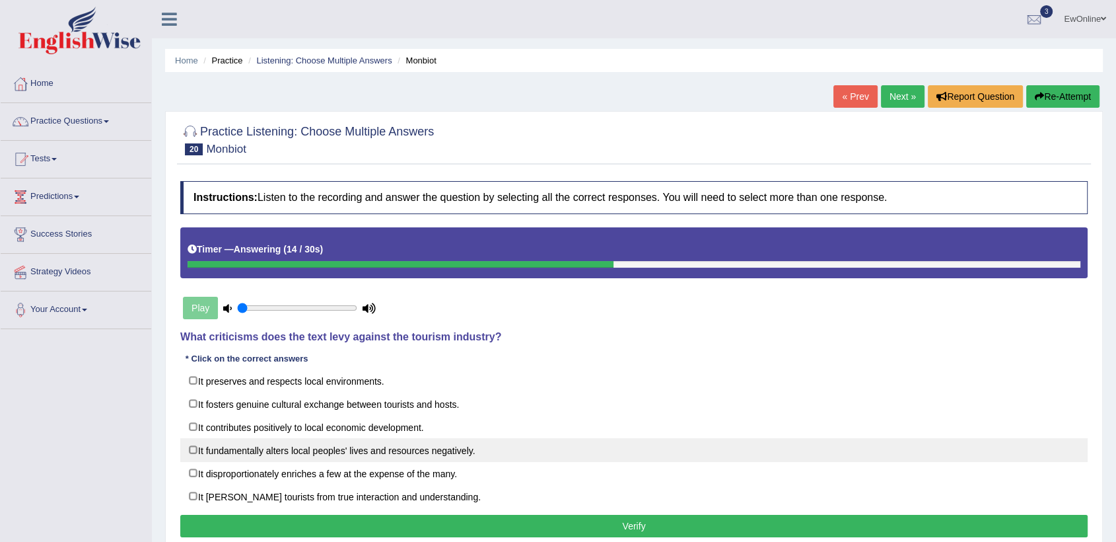
click at [194, 450] on label "It fundamentally alters local peoples' lives and resources negatively." at bounding box center [634, 450] width 908 height 24
checkbox input "true"
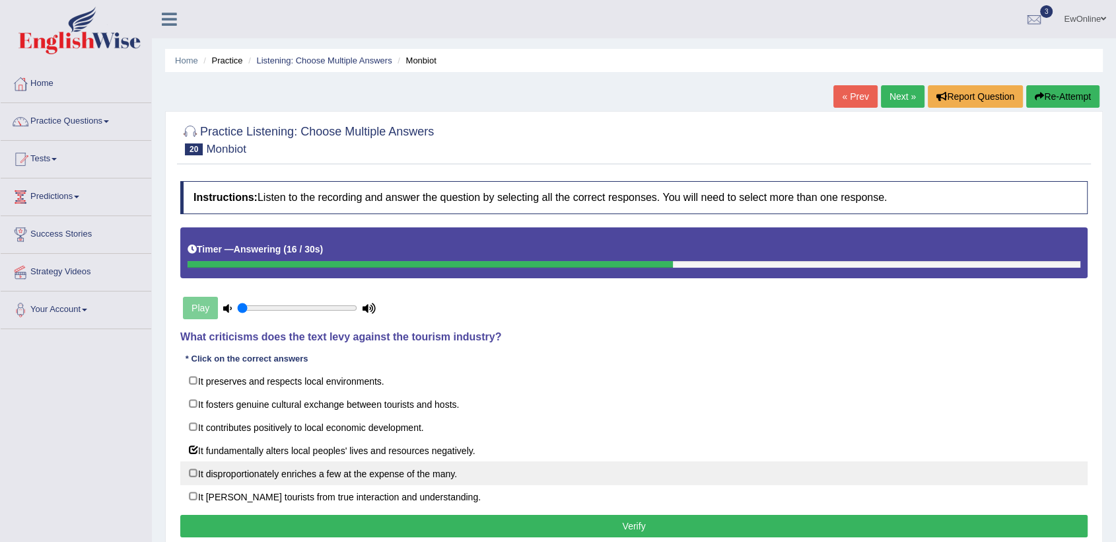
click at [194, 472] on label "It disproportionately enriches a few at the expense of the many." at bounding box center [634, 473] width 908 height 24
checkbox input "true"
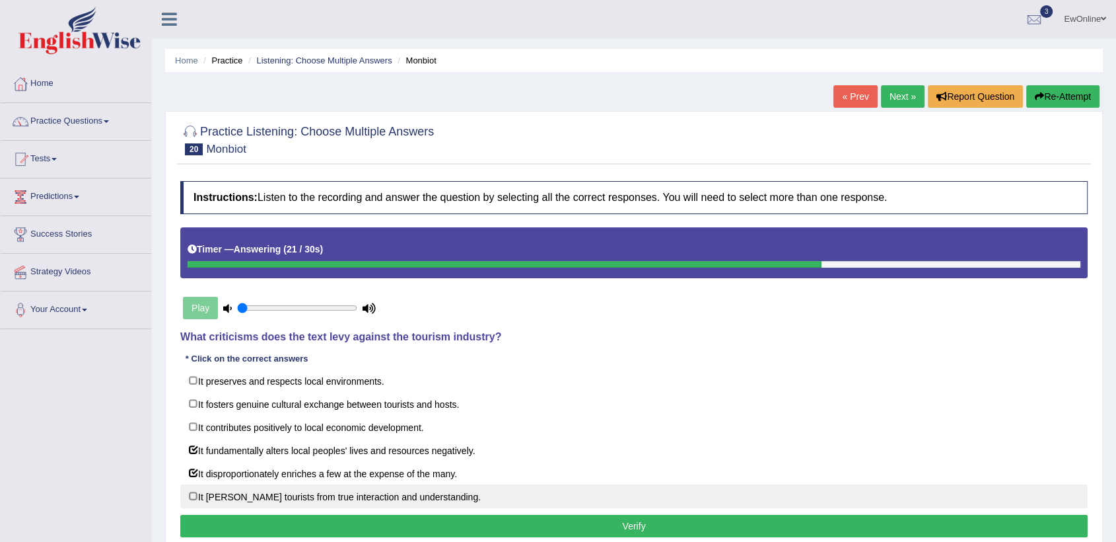
click at [191, 492] on label "It shields tourists from true interaction and understanding." at bounding box center [634, 496] width 908 height 24
checkbox input "true"
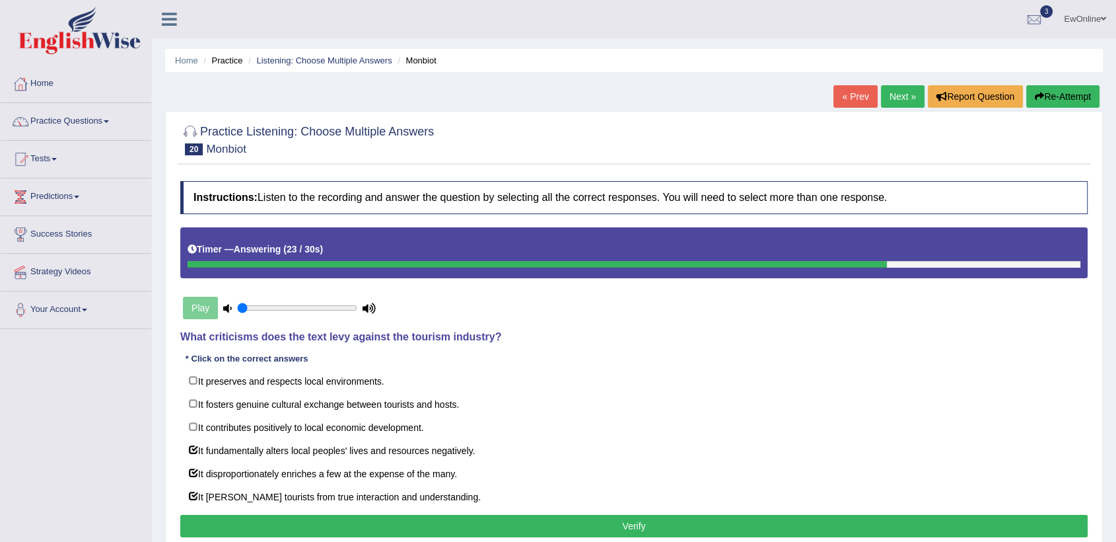
click at [639, 529] on button "Verify" at bounding box center [634, 526] width 908 height 22
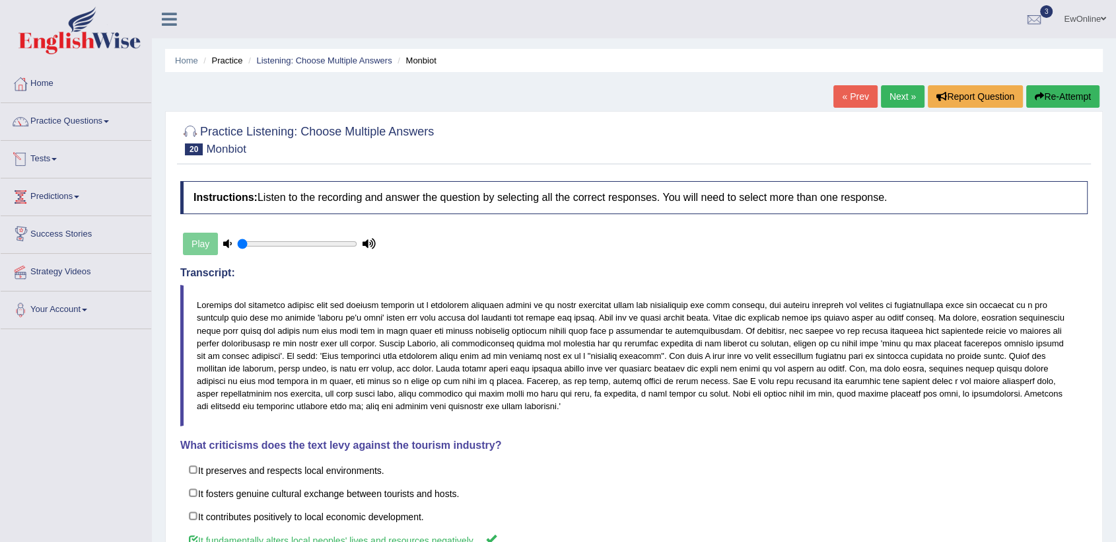
click at [50, 160] on link "Tests" at bounding box center [76, 157] width 151 height 33
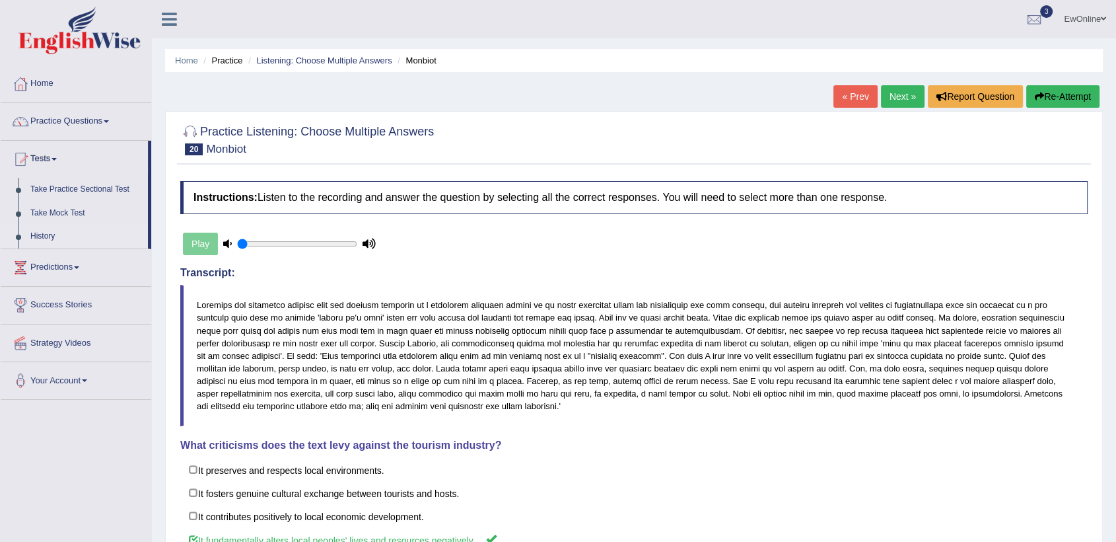
click at [43, 239] on link "History" at bounding box center [86, 237] width 124 height 24
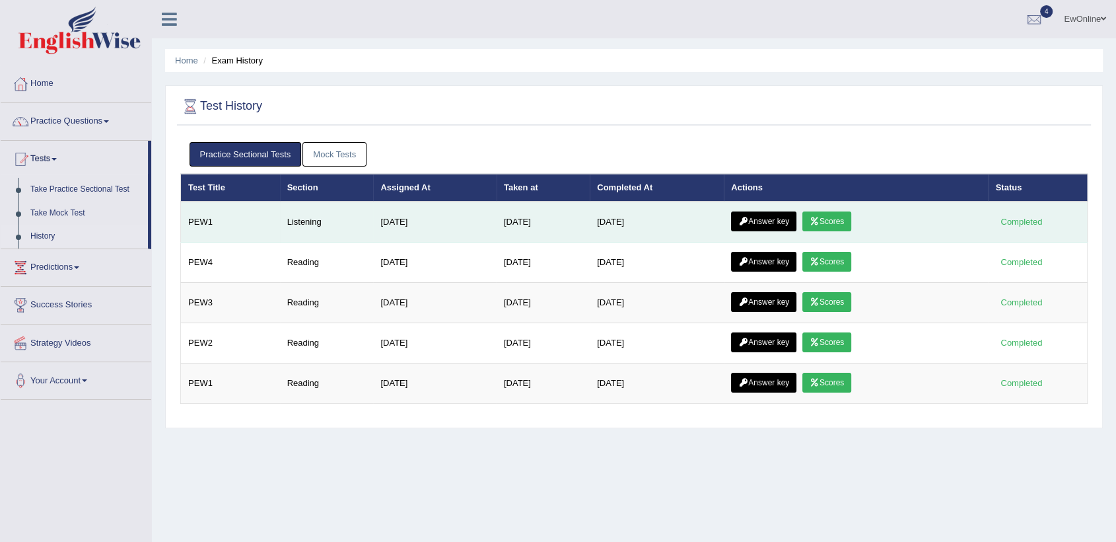
click at [771, 221] on link "Answer key" at bounding box center [763, 221] width 65 height 20
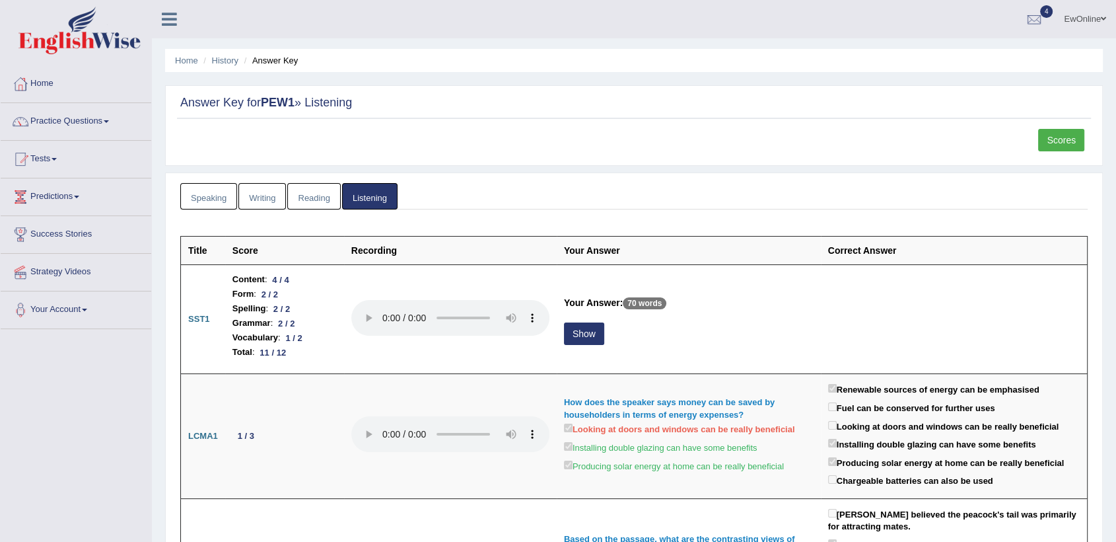
click at [1058, 141] on link "Scores" at bounding box center [1061, 140] width 46 height 22
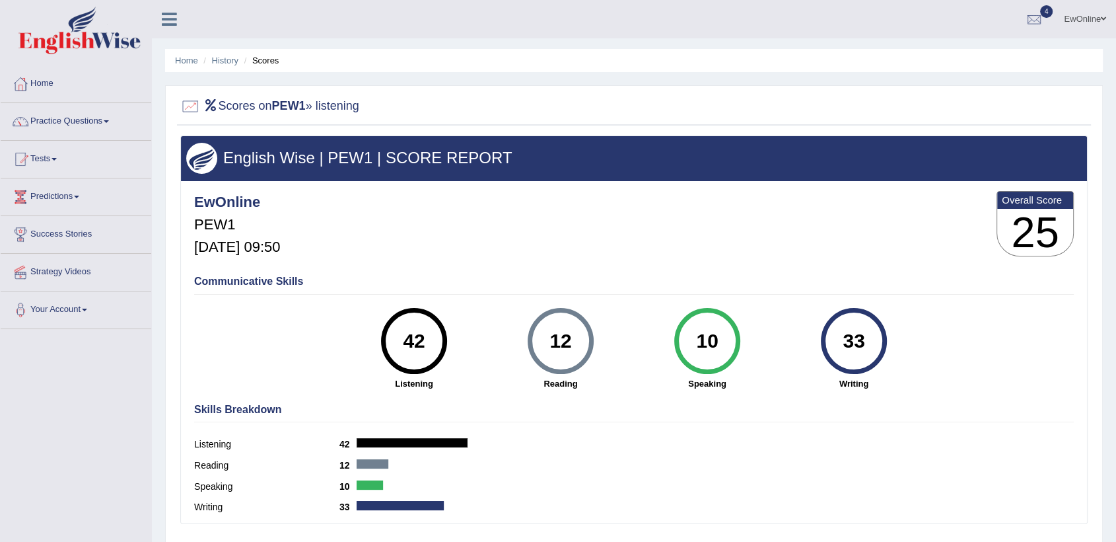
scroll to position [73, 0]
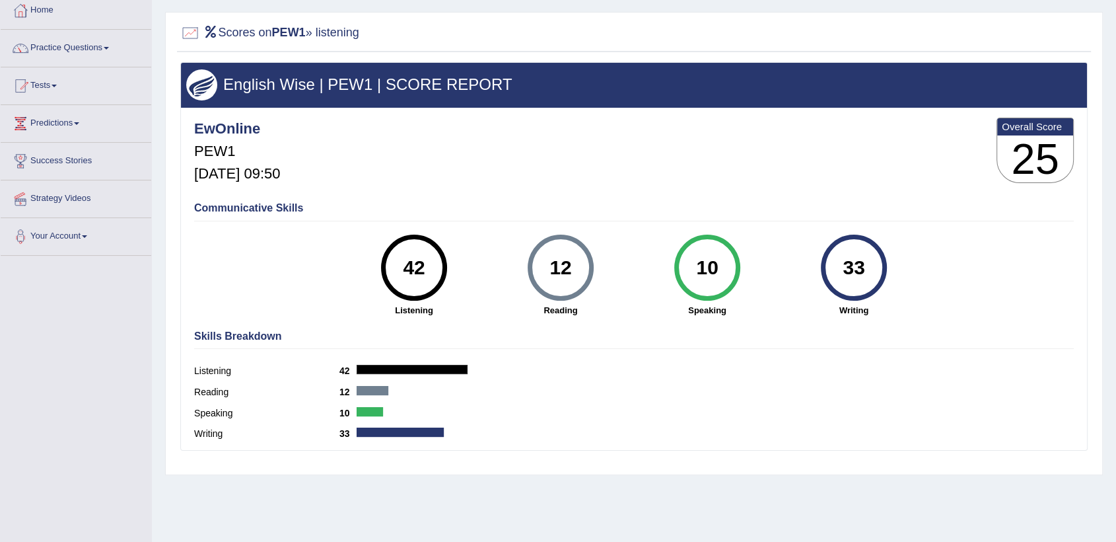
click at [706, 159] on div "EwOnline PEW1 [DATE] 09:50 Overall Score 25" at bounding box center [634, 153] width 886 height 79
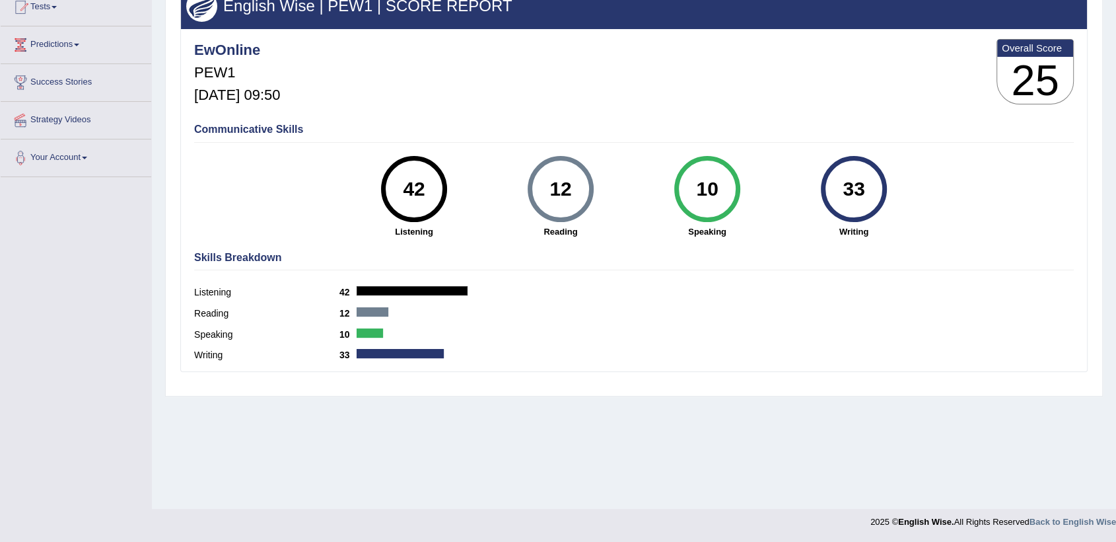
scroll to position [0, 0]
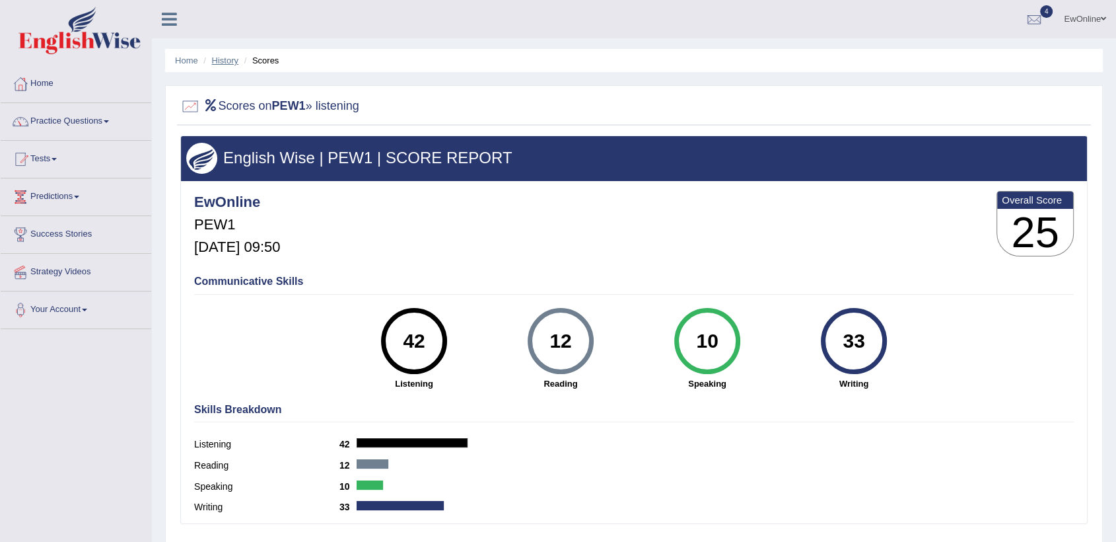
click at [224, 59] on link "History" at bounding box center [225, 60] width 26 height 10
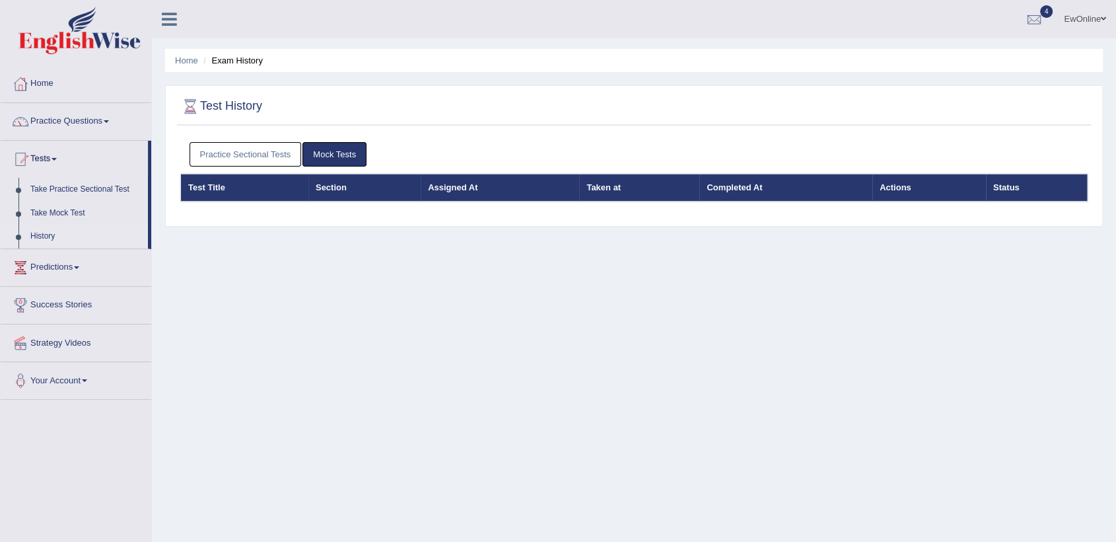
click at [236, 155] on link "Practice Sectional Tests" at bounding box center [246, 154] width 112 height 24
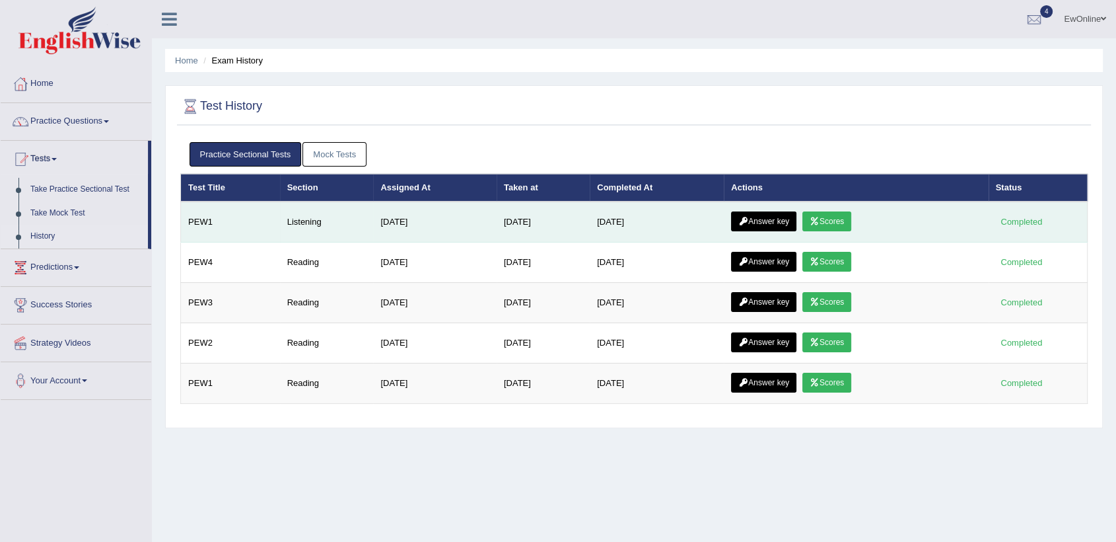
click at [772, 223] on link "Answer key" at bounding box center [763, 221] width 65 height 20
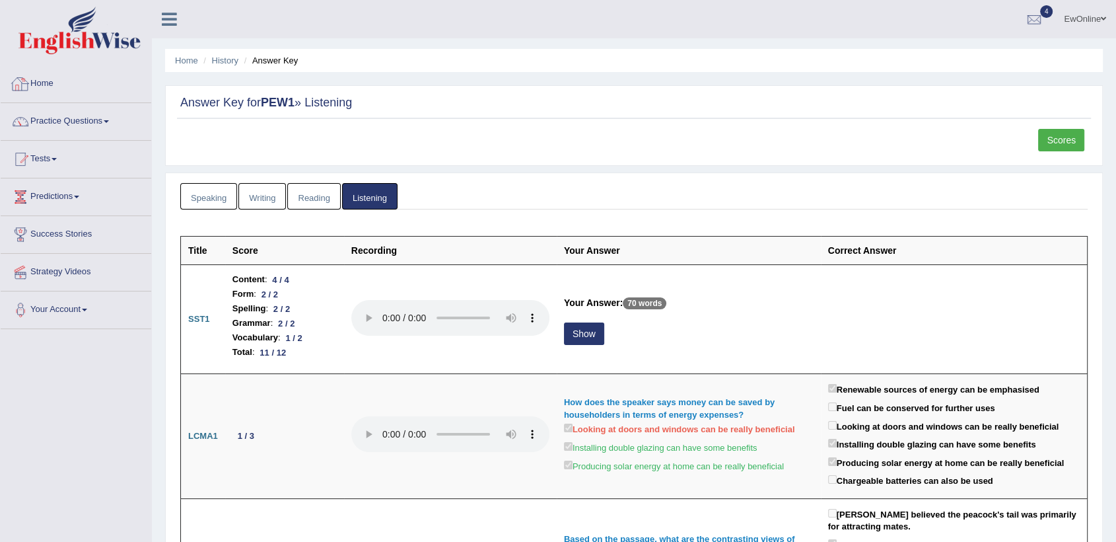
click at [40, 83] on link "Home" at bounding box center [76, 81] width 151 height 33
